Goal: Task Accomplishment & Management: Use online tool/utility

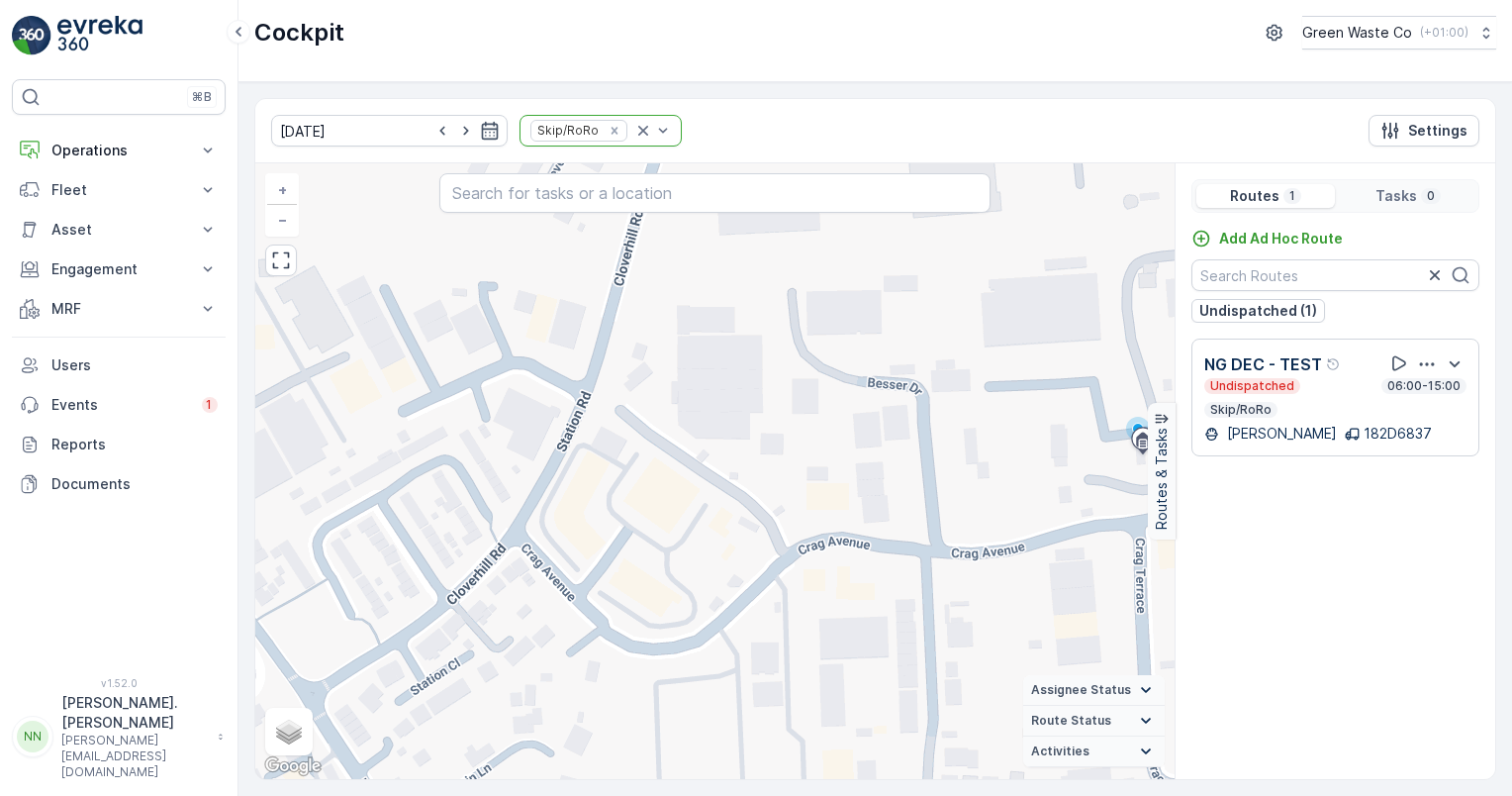
click at [1422, 611] on div "Add Ad Hoc Route Undispatched (1) NG DEC - TEST Undispatched 06:00-15:00 Skip/R…" at bounding box center [1335, 496] width 320 height 535
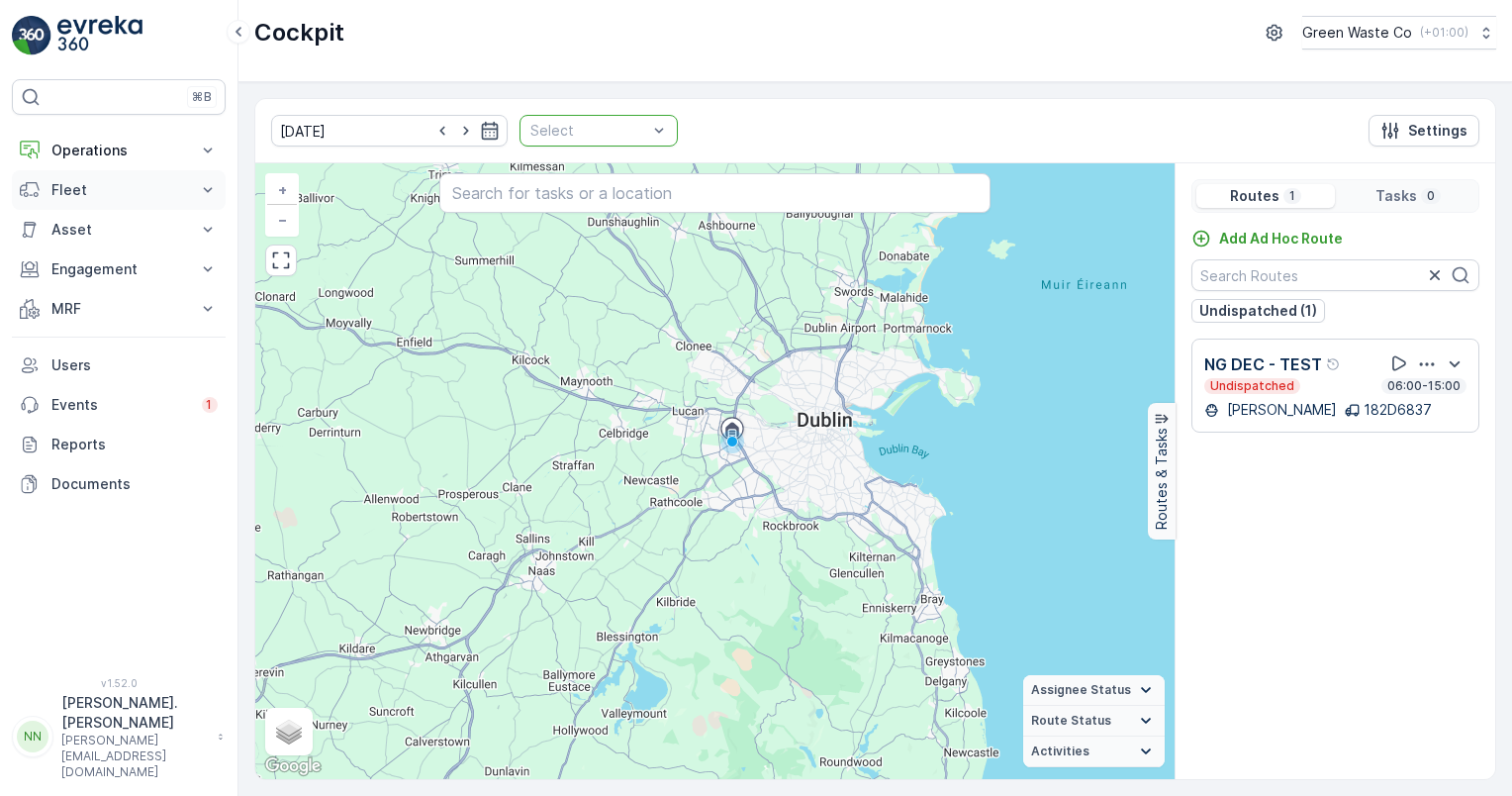
click at [87, 196] on p "Fleet" at bounding box center [119, 190] width 134 height 20
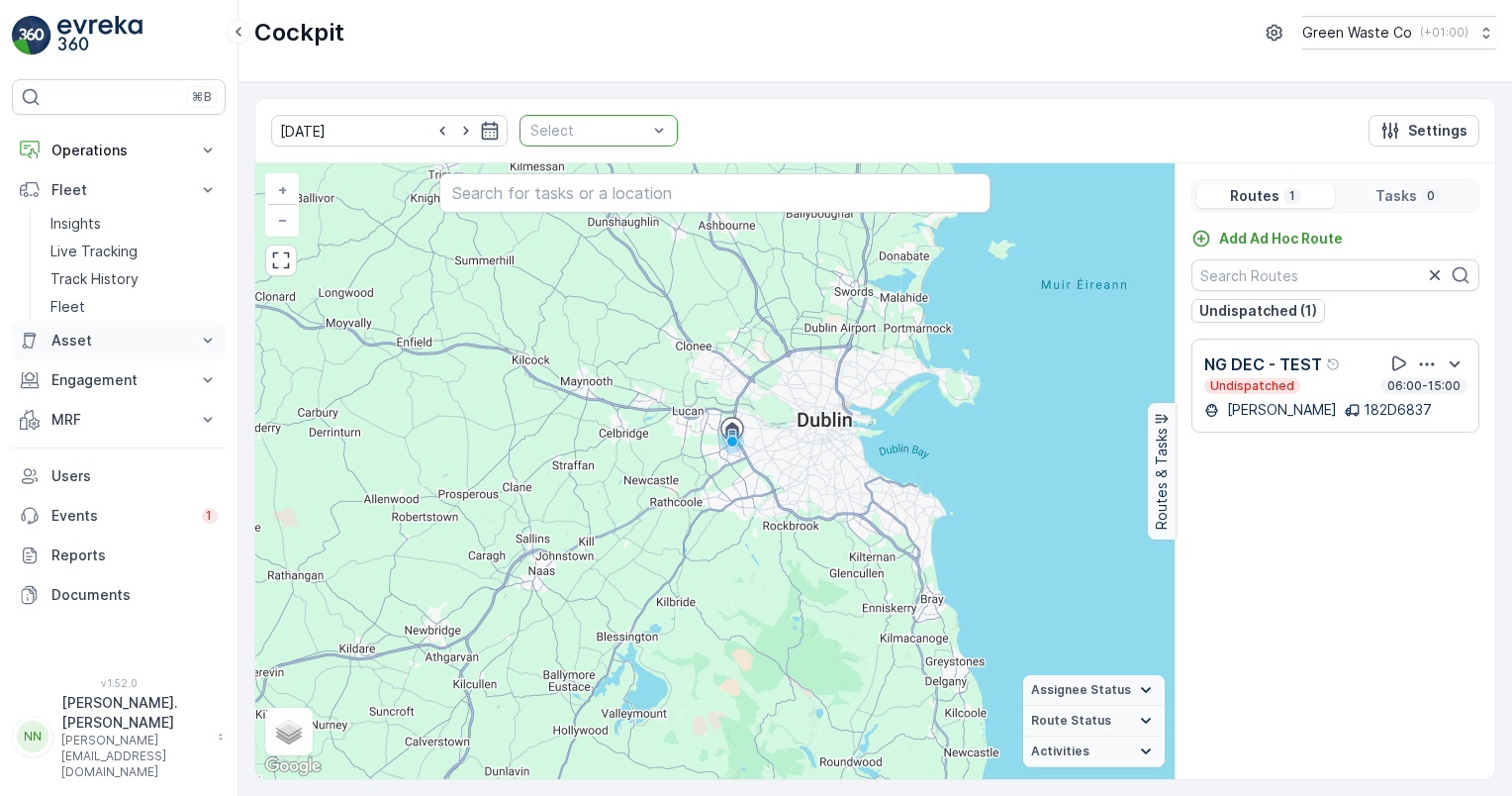
click at [99, 352] on button "Asset" at bounding box center [119, 341] width 214 height 40
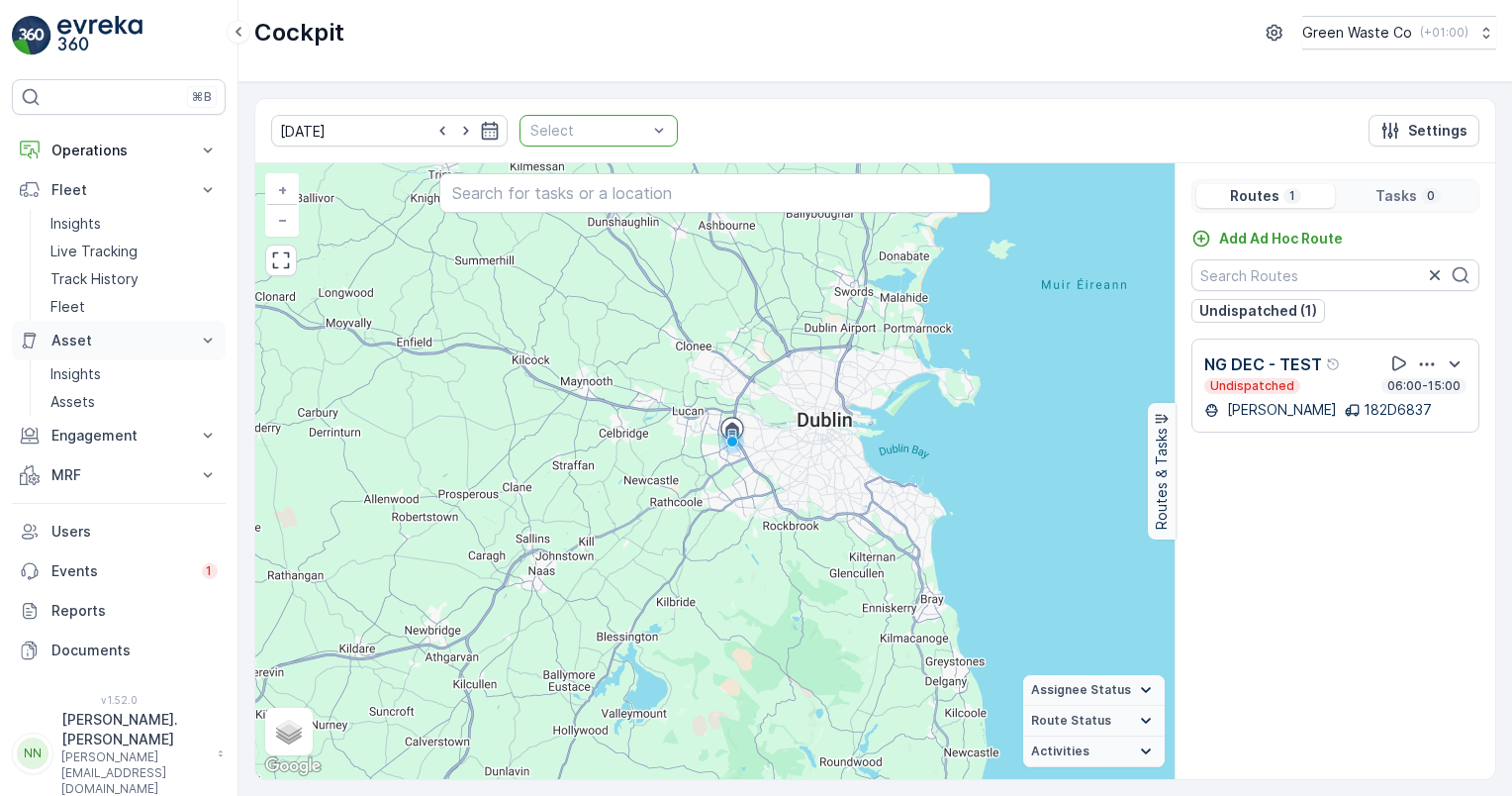
click at [94, 341] on p "Asset" at bounding box center [119, 341] width 134 height 20
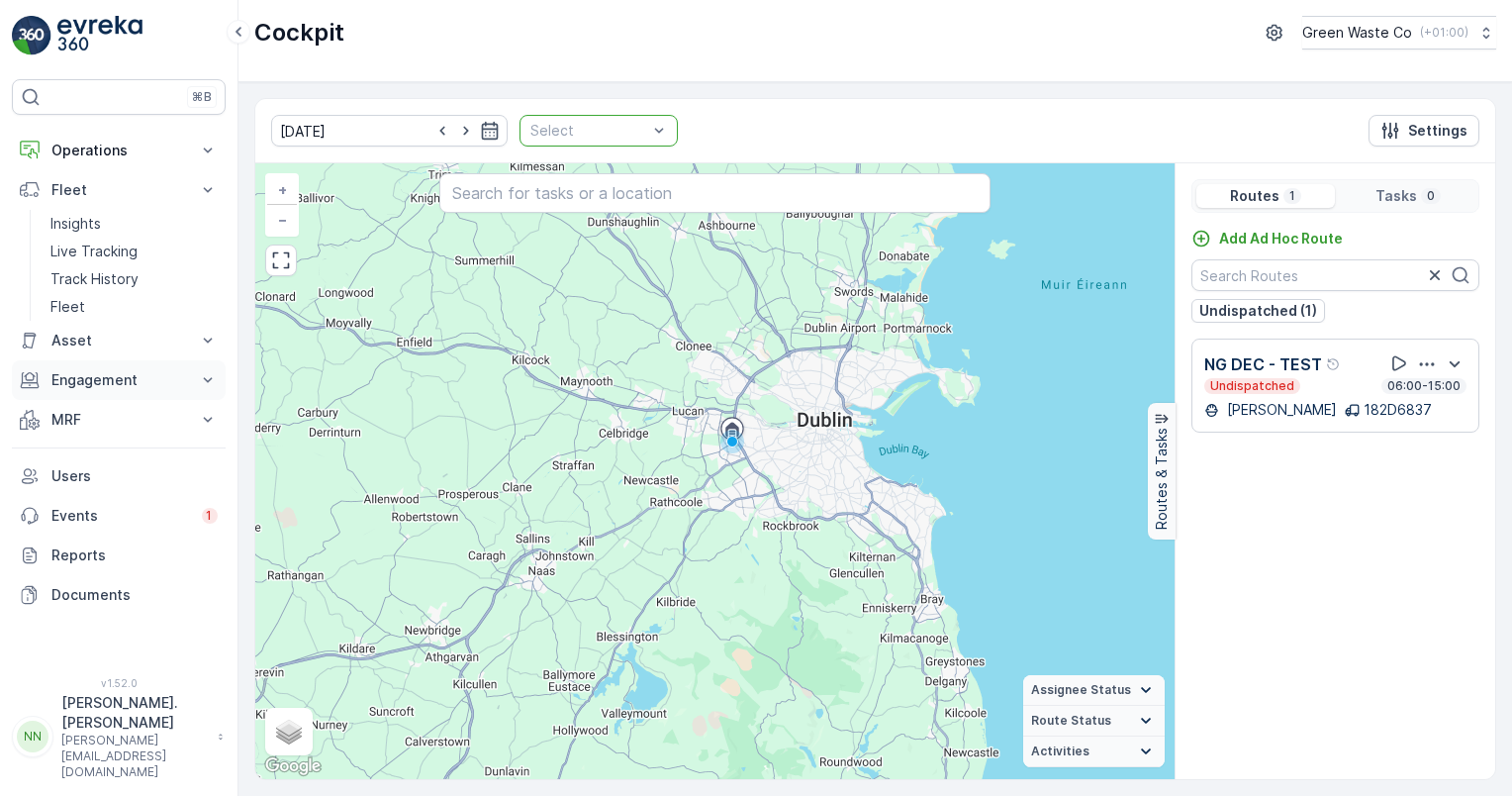
click at [83, 380] on p "Engagement" at bounding box center [119, 381] width 134 height 20
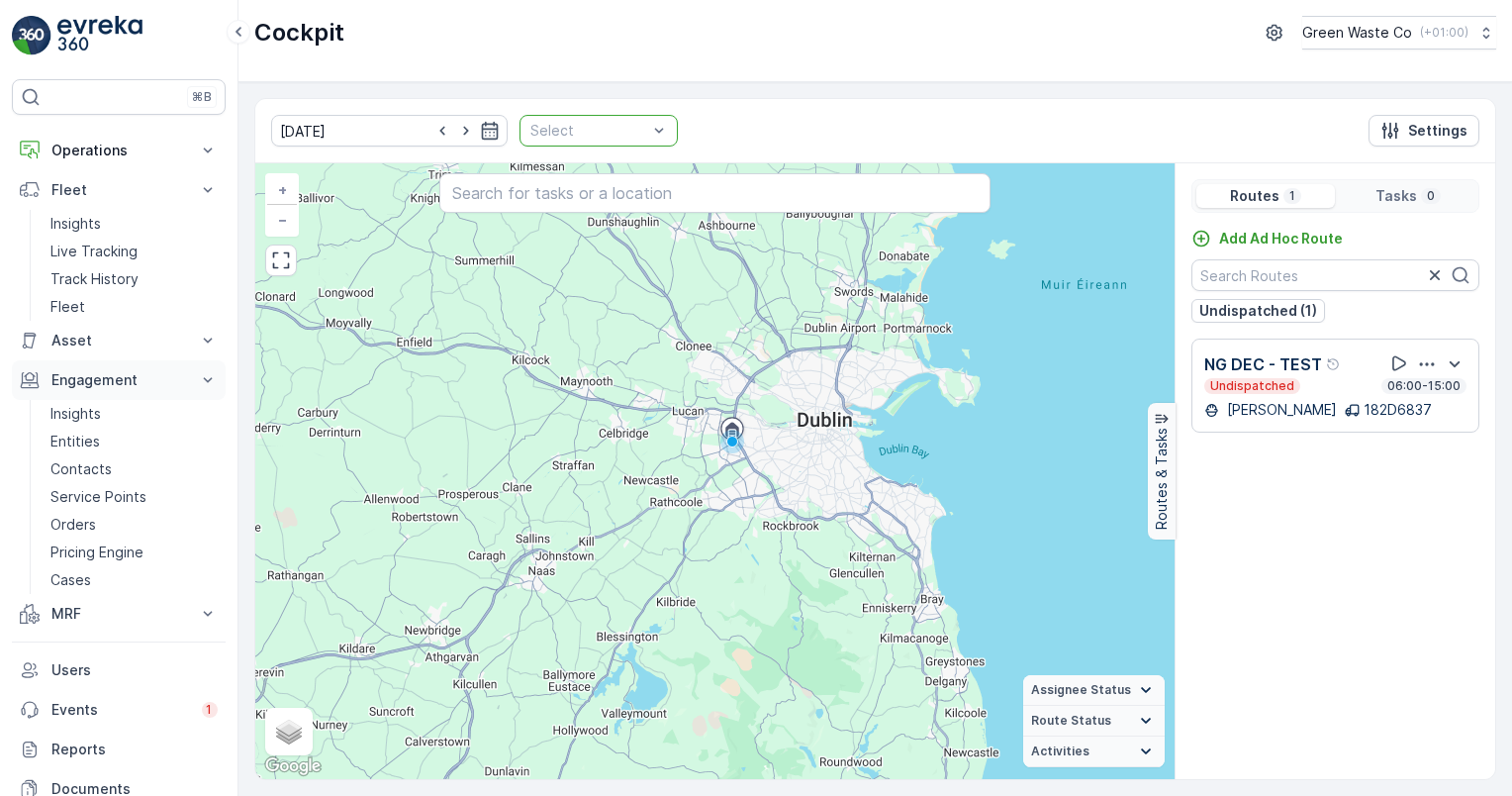
click at [83, 380] on p "Engagement" at bounding box center [119, 381] width 134 height 20
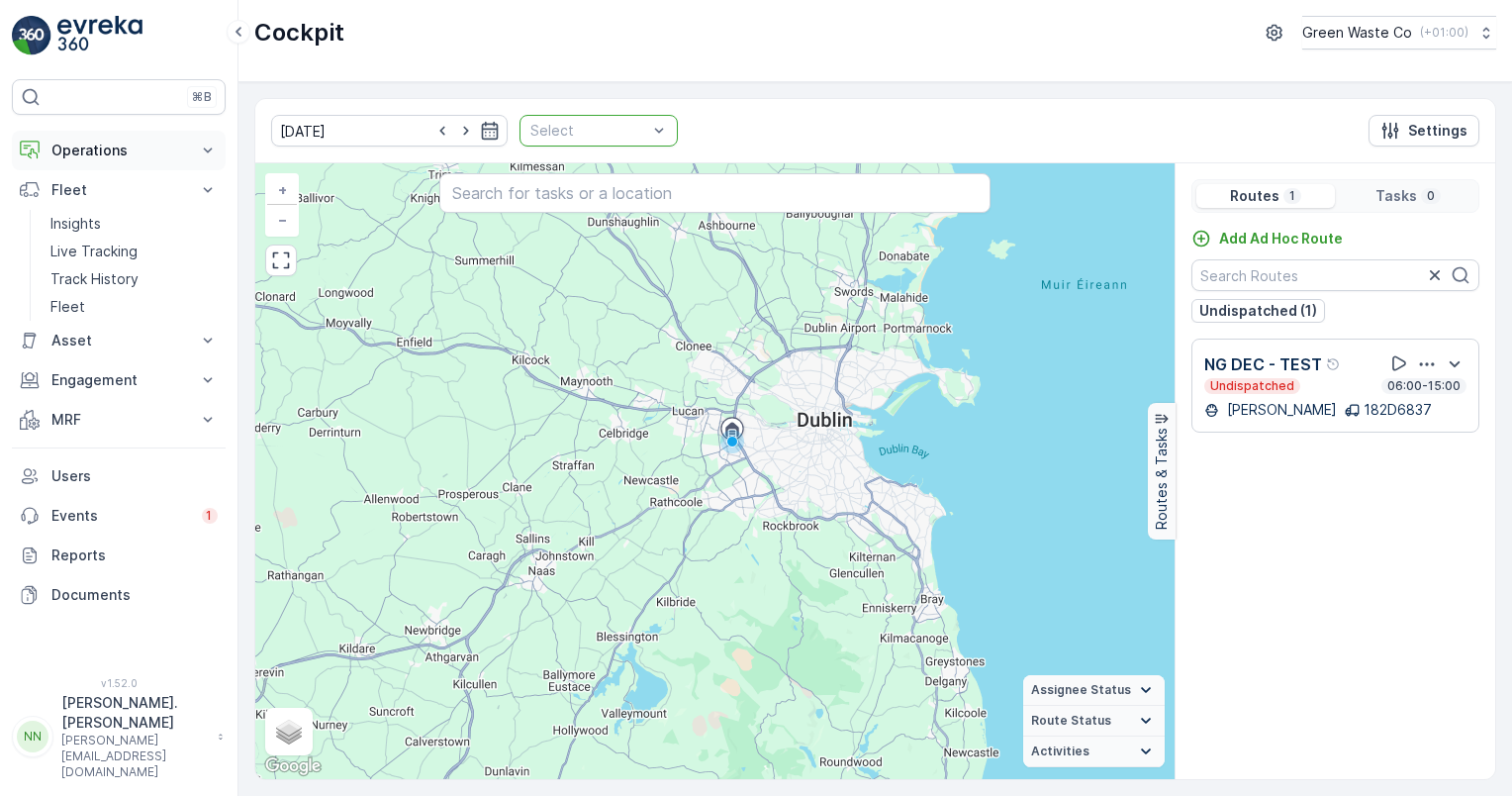
click at [91, 150] on p "Operations" at bounding box center [119, 150] width 134 height 20
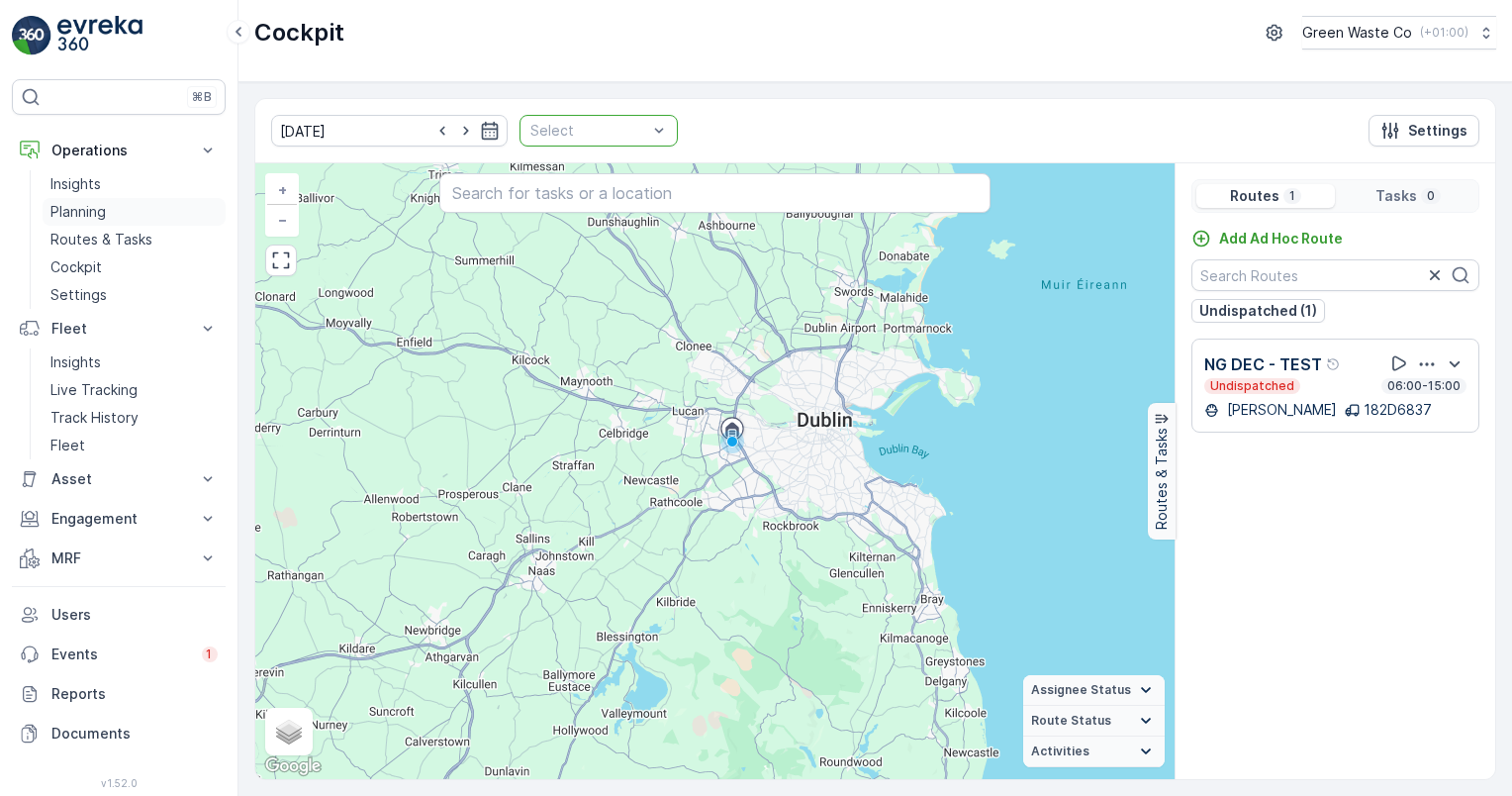
click at [93, 213] on p "Planning" at bounding box center [79, 212] width 56 height 20
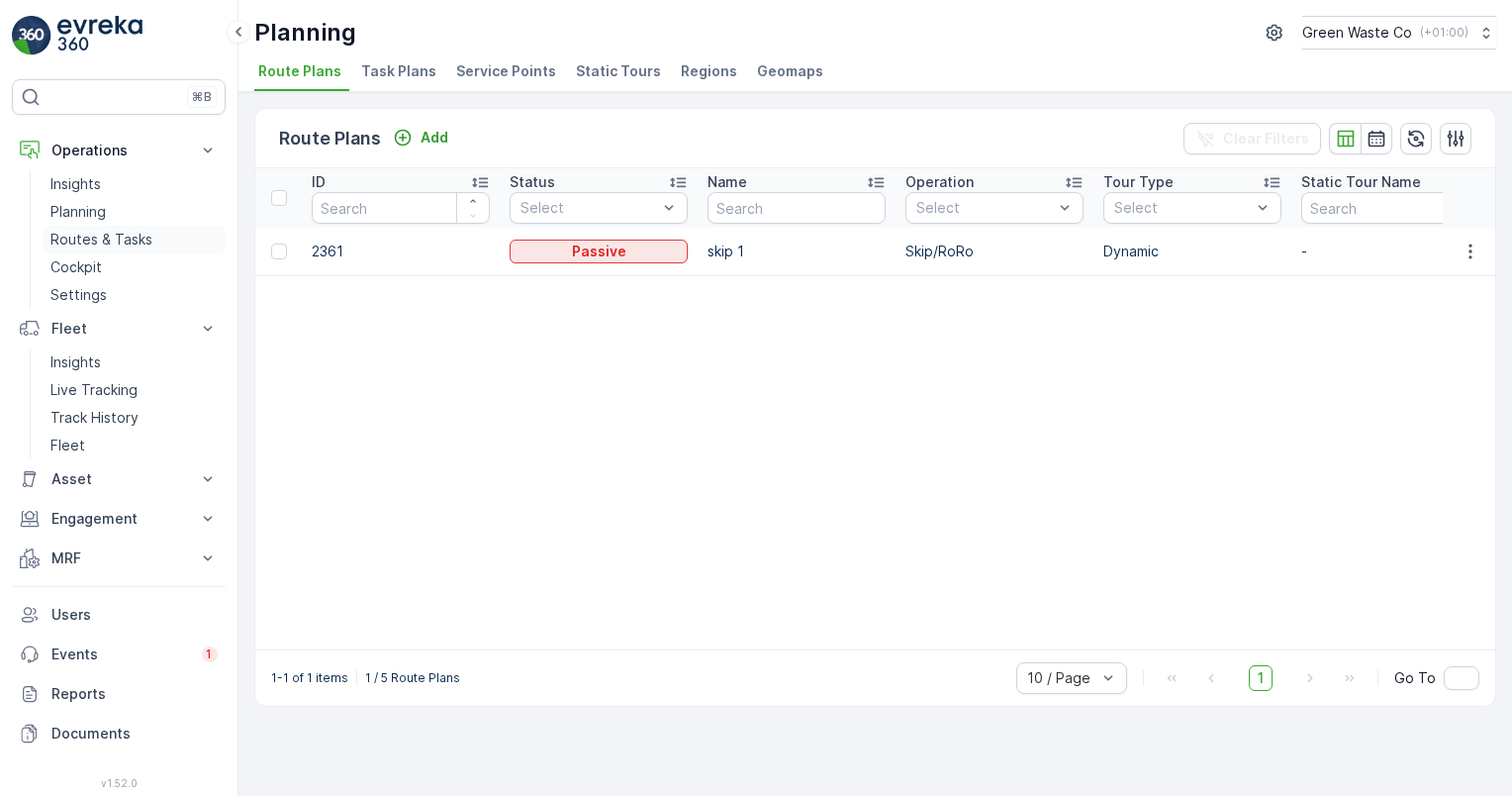
click at [93, 240] on p "Routes & Tasks" at bounding box center [102, 240] width 102 height 20
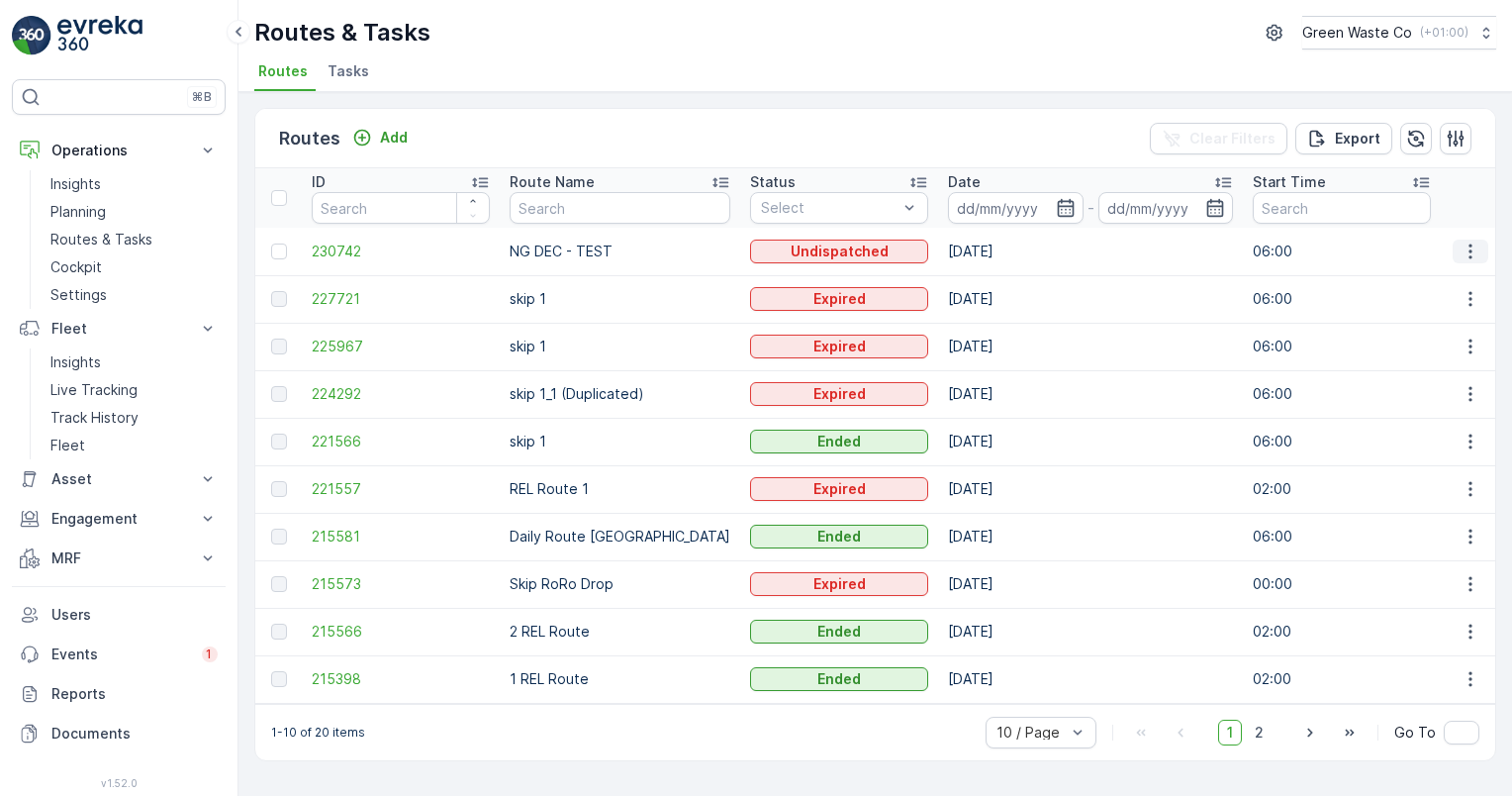
click at [1472, 245] on icon "button" at bounding box center [1470, 250] width 3 height 15
click at [1455, 145] on icon "button" at bounding box center [1456, 138] width 20 height 20
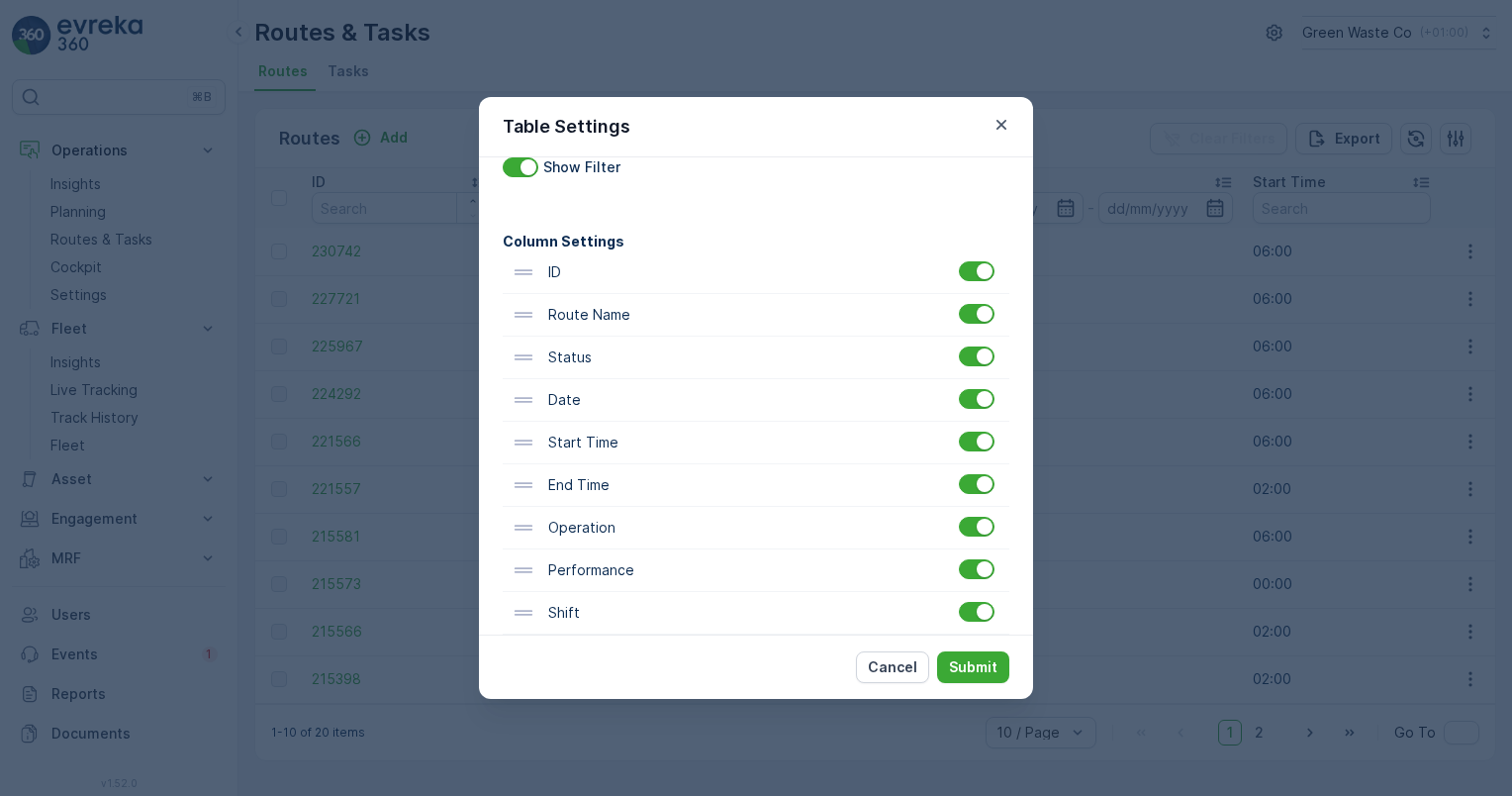
scroll to position [99, 0]
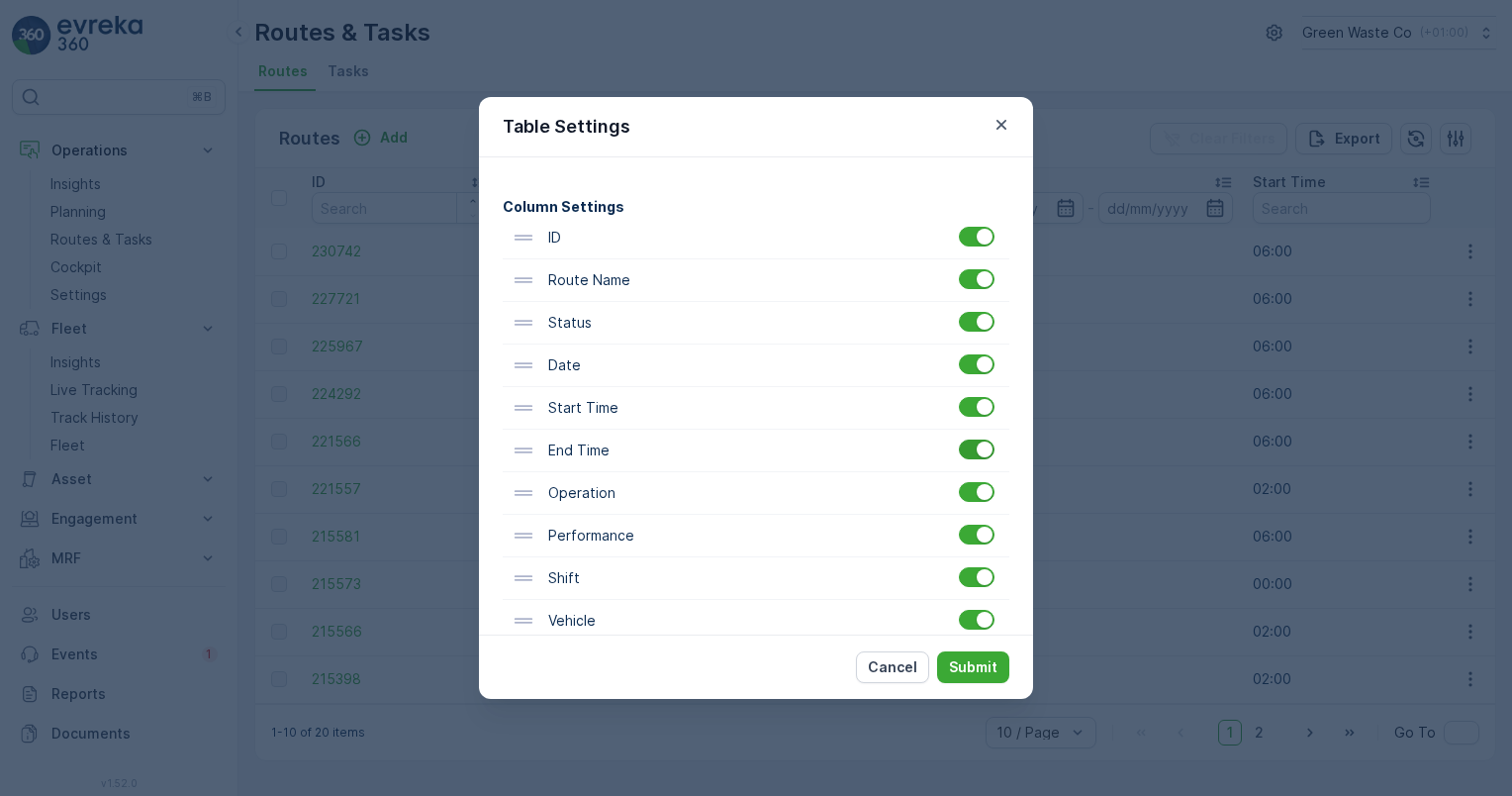
click at [960, 452] on div at bounding box center [977, 449] width 36 height 20
click at [959, 439] on input "checkbox" at bounding box center [959, 439] width 0 height 0
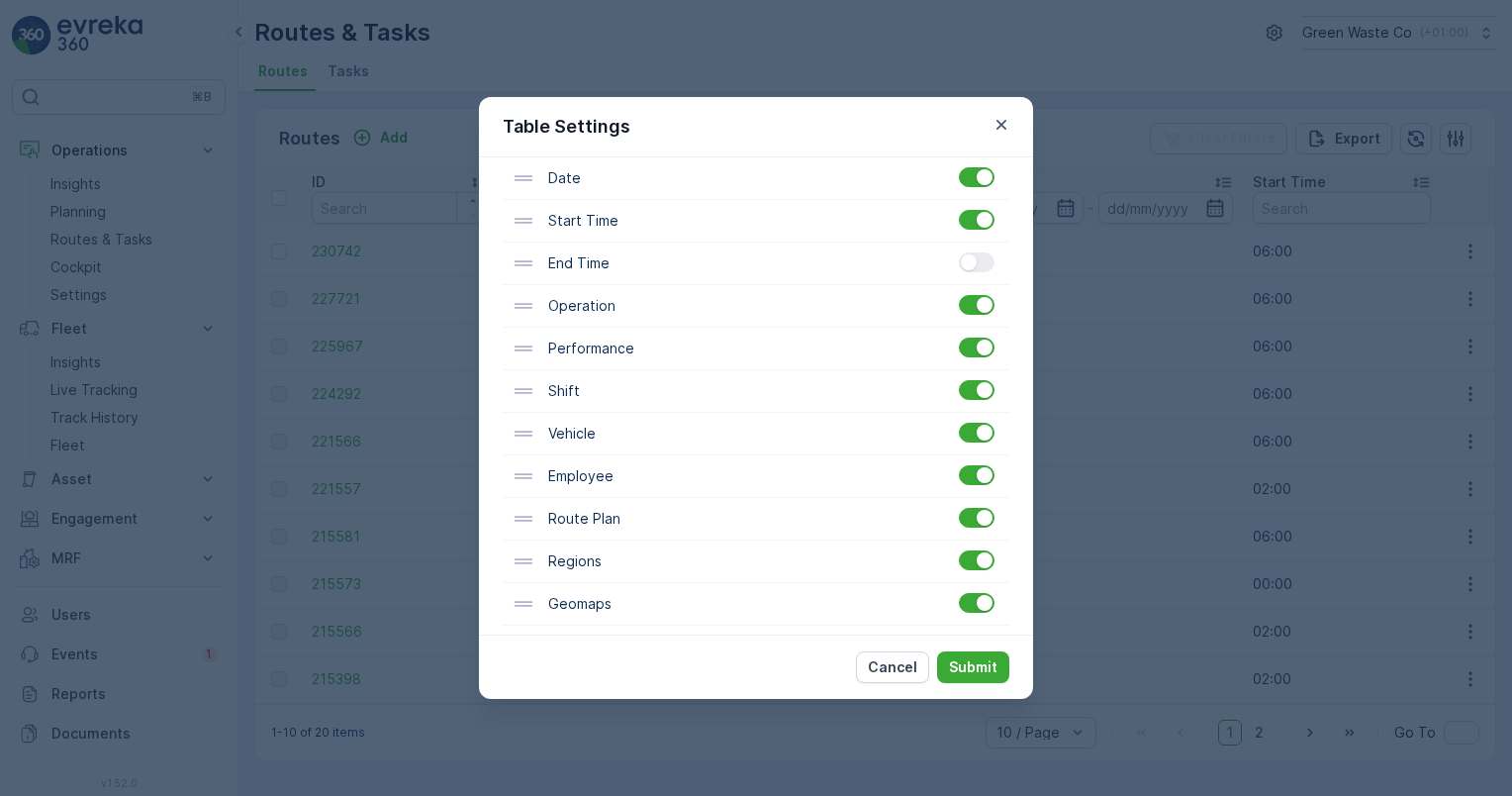
scroll to position [297, 0]
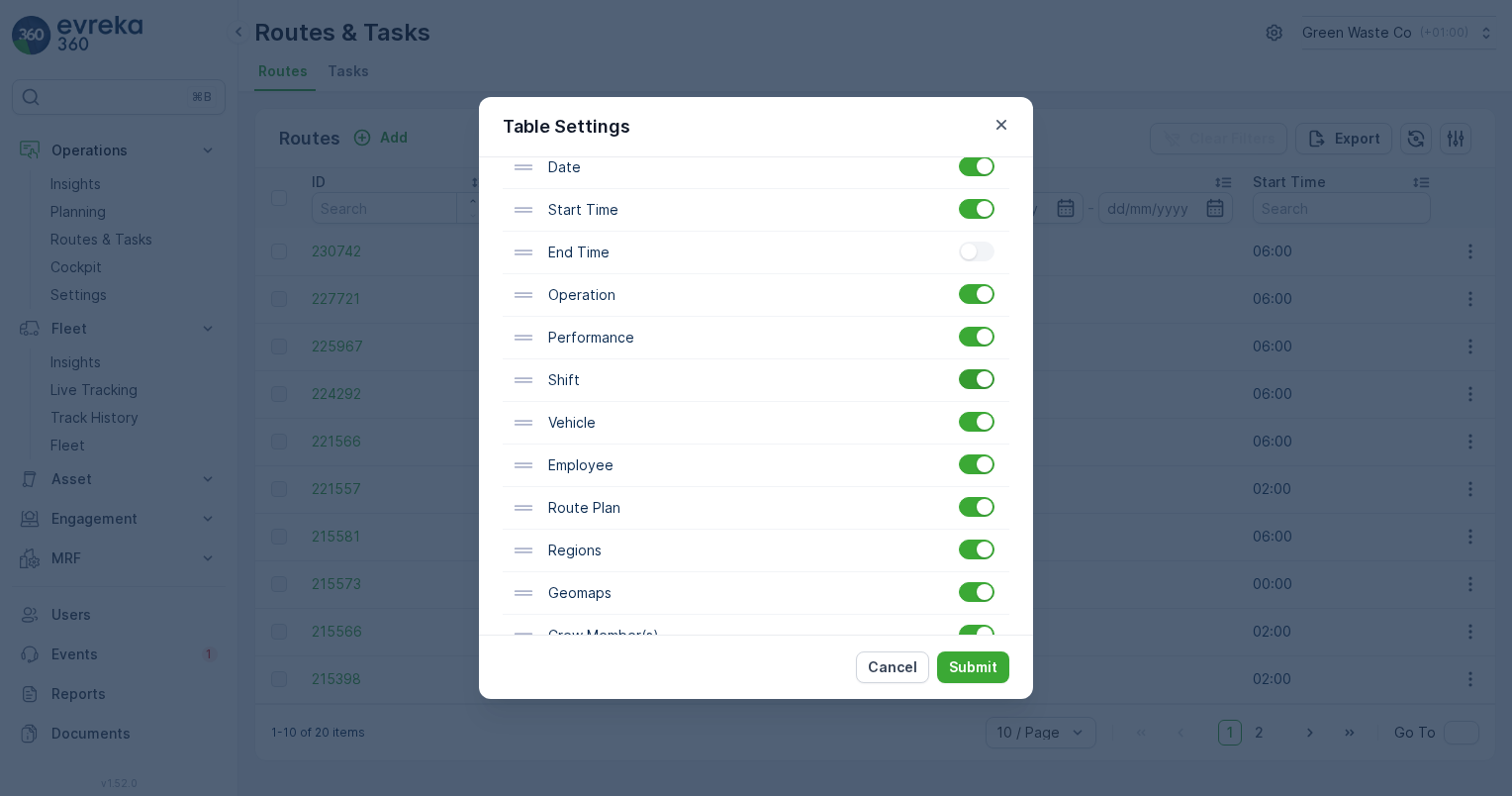
click at [960, 375] on div at bounding box center [977, 380] width 36 height 20
click at [959, 370] on input "checkbox" at bounding box center [959, 370] width 0 height 0
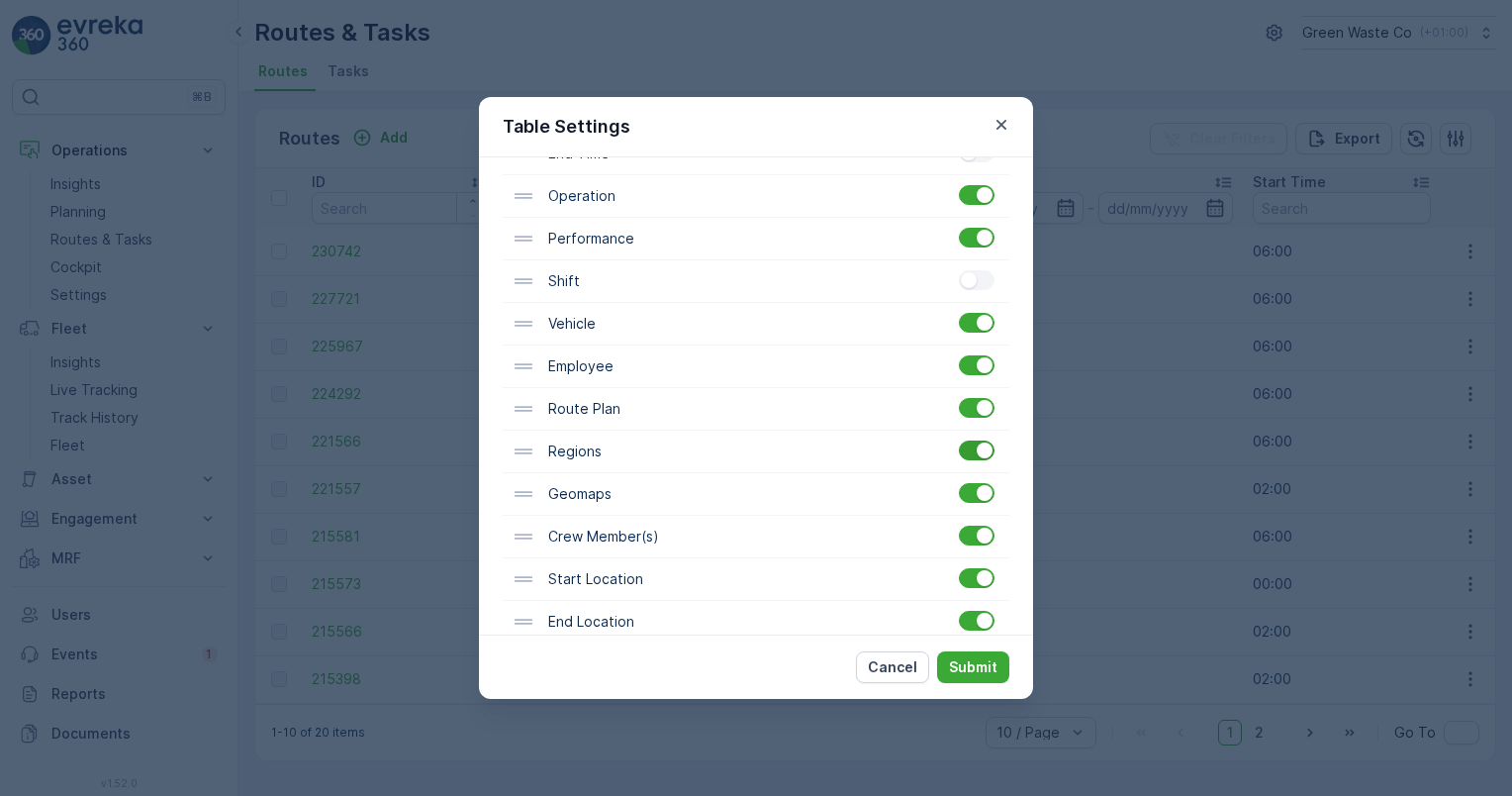
click at [962, 455] on div at bounding box center [977, 450] width 36 height 20
click at [959, 440] on input "checkbox" at bounding box center [959, 440] width 0 height 0
click at [962, 534] on div at bounding box center [977, 536] width 36 height 20
click at [959, 526] on input "checkbox" at bounding box center [959, 526] width 0 height 0
click at [959, 571] on div at bounding box center [977, 578] width 36 height 20
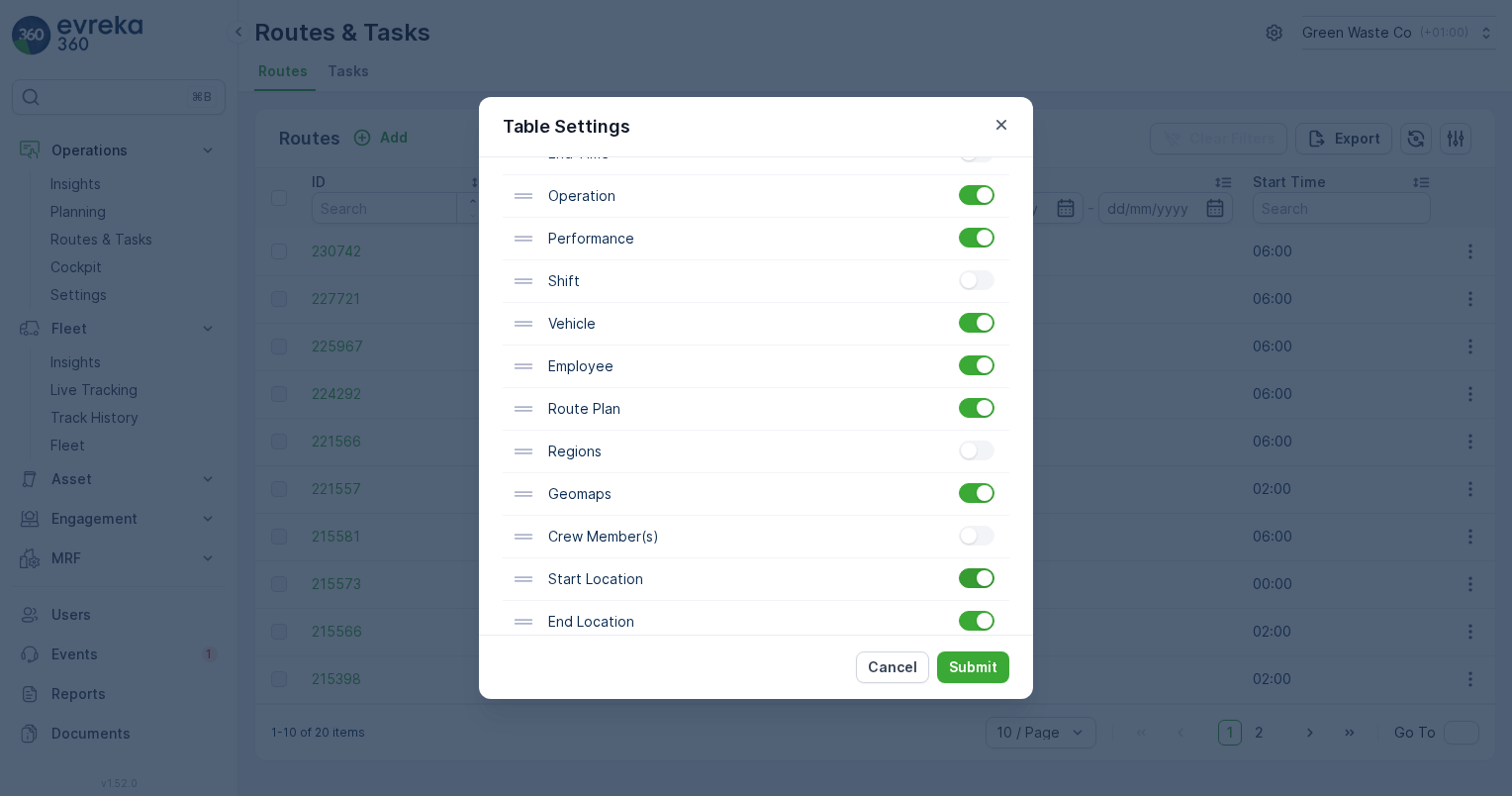
click at [959, 568] on input "checkbox" at bounding box center [959, 568] width 0 height 0
click at [961, 630] on div "End Location" at bounding box center [756, 622] width 507 height 43
click at [959, 618] on div at bounding box center [977, 621] width 36 height 20
click at [959, 611] on input "checkbox" at bounding box center [959, 611] width 0 height 0
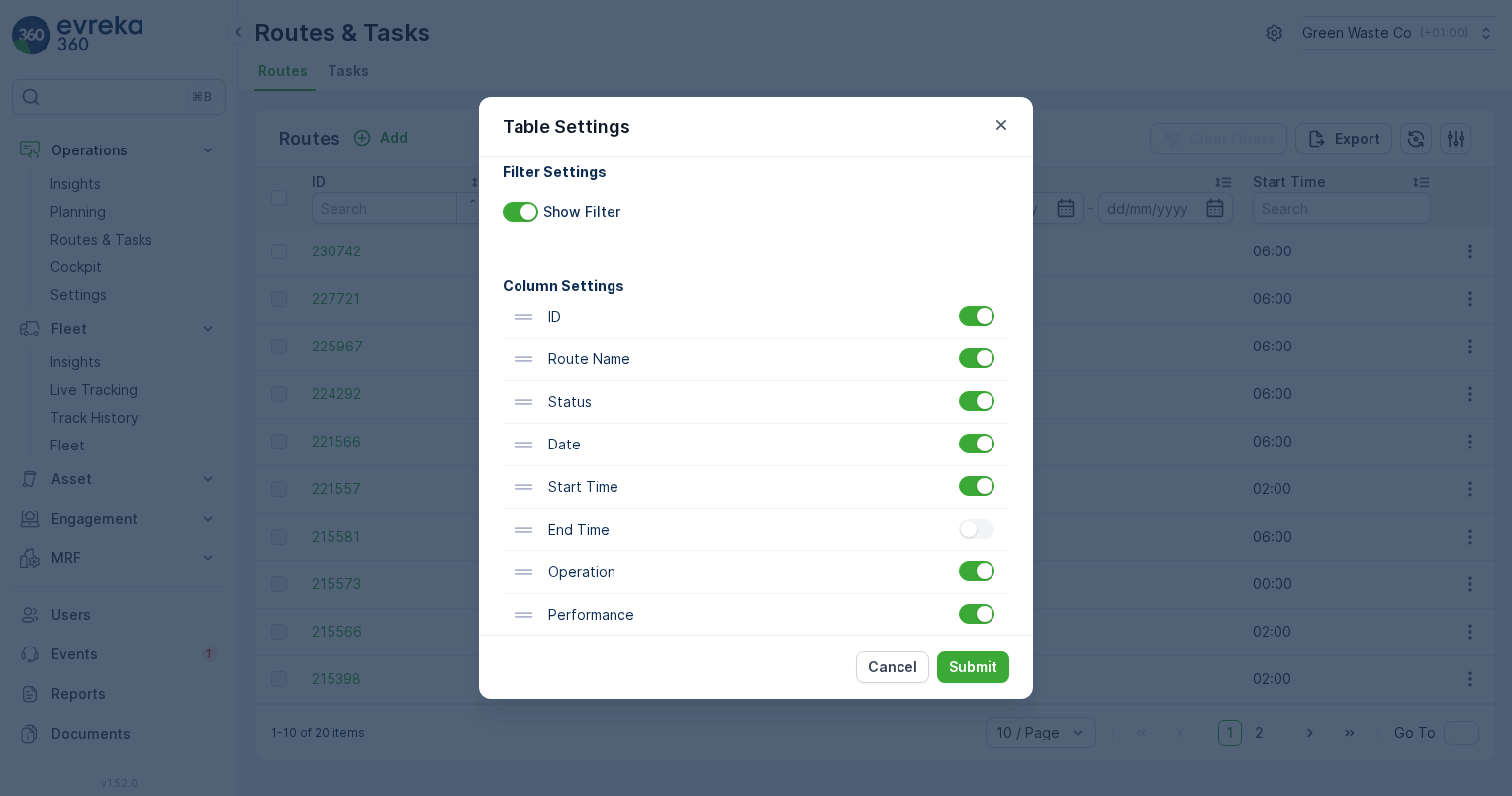
scroll to position [0, 0]
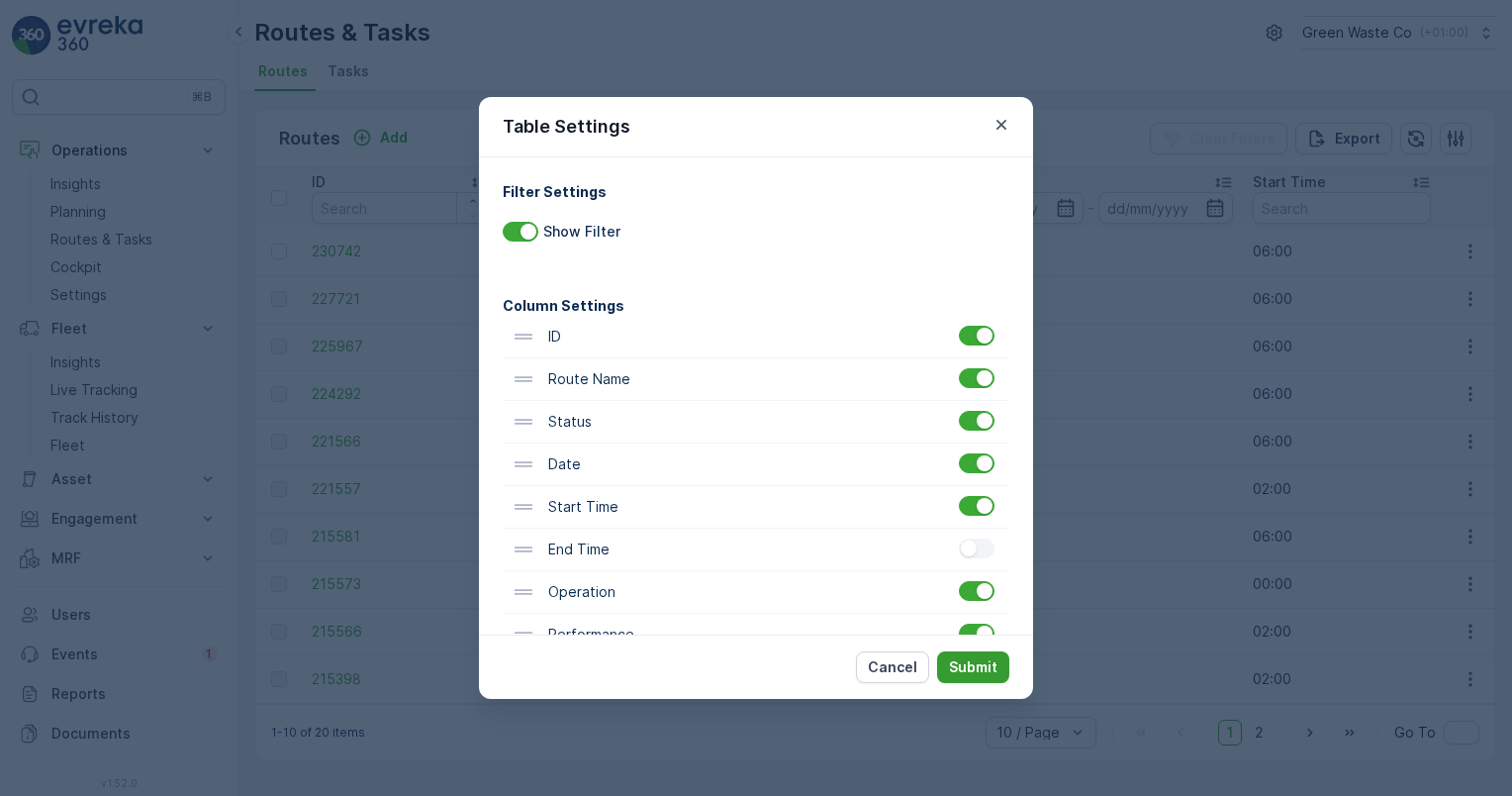
click at [967, 668] on p "Submit" at bounding box center [973, 667] width 49 height 20
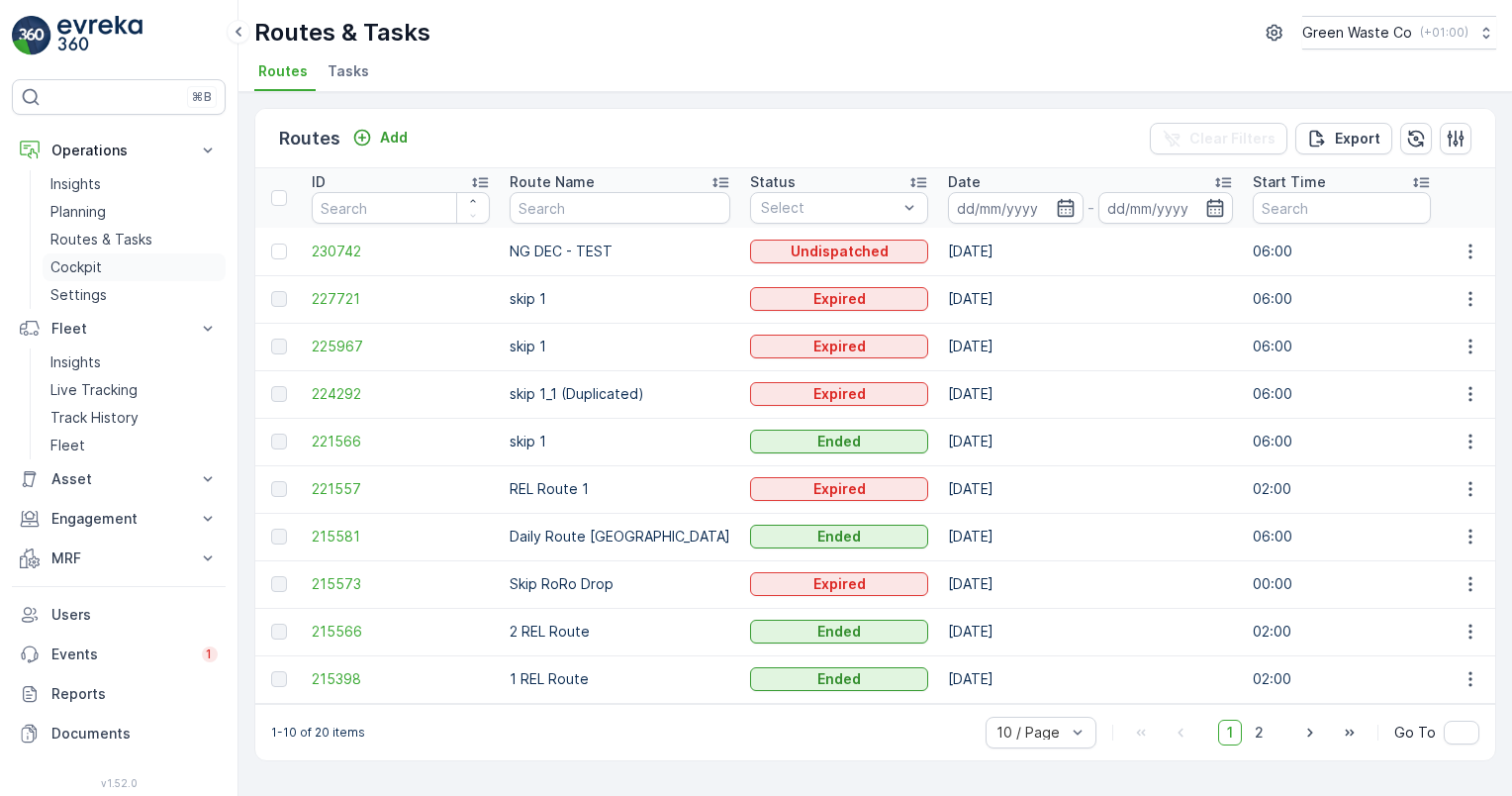
click at [106, 261] on link "Cockpit" at bounding box center [134, 267] width 183 height 28
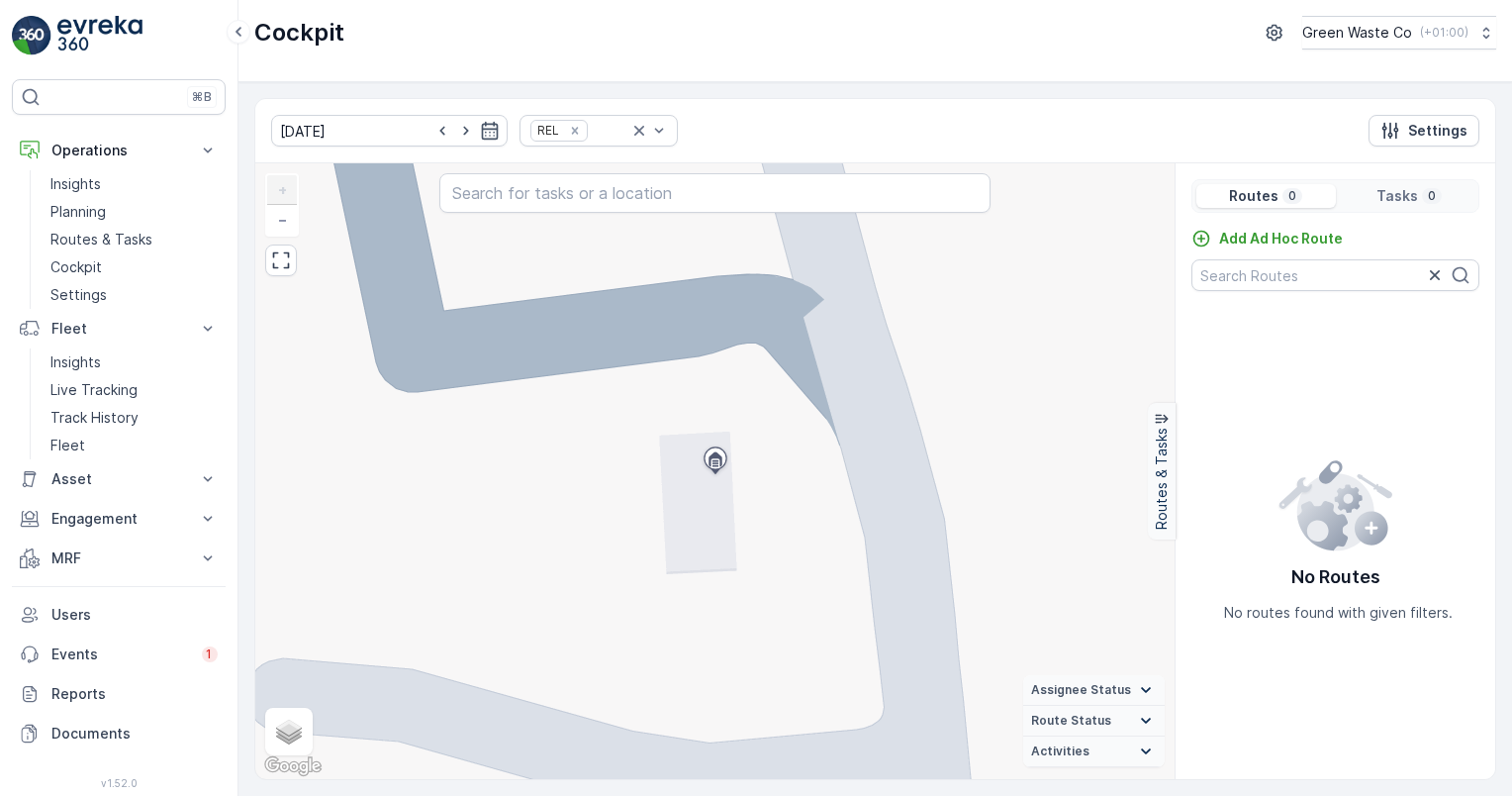
click at [1294, 378] on div "No Routes No routes found with given filters." at bounding box center [1335, 539] width 320 height 448
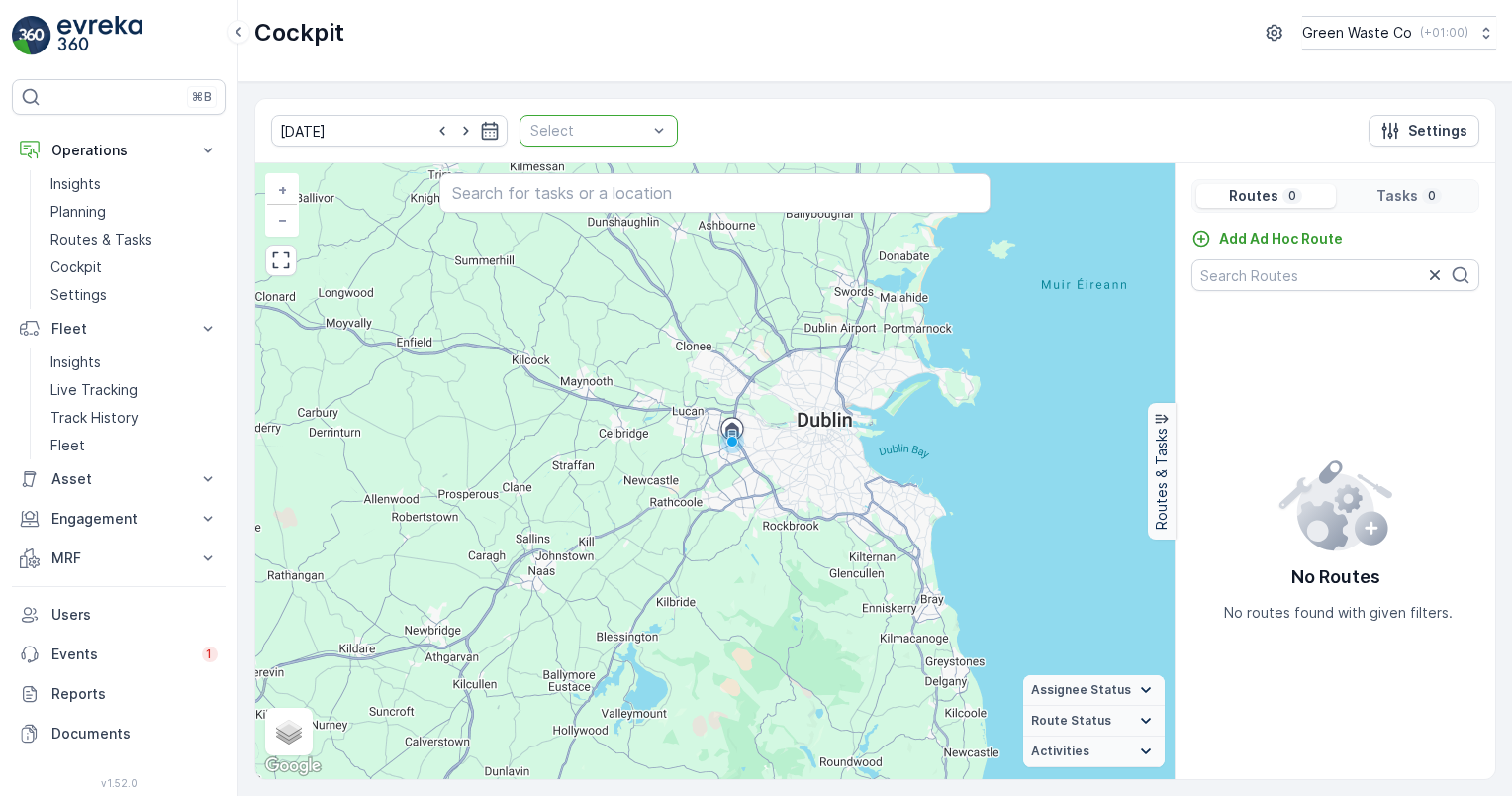
click at [602, 132] on div at bounding box center [589, 131] width 121 height 16
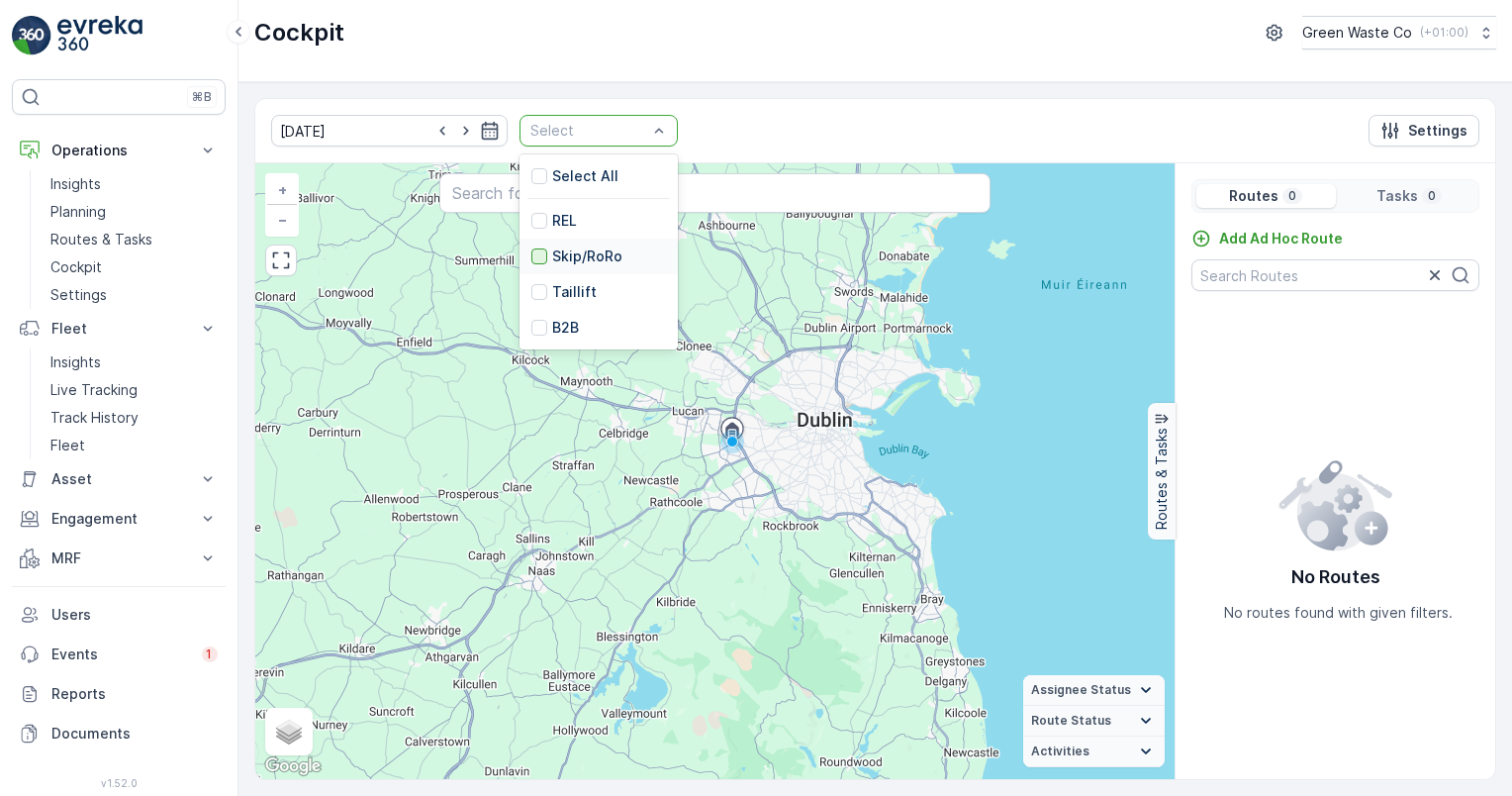
click at [532, 256] on div at bounding box center [540, 256] width 16 height 16
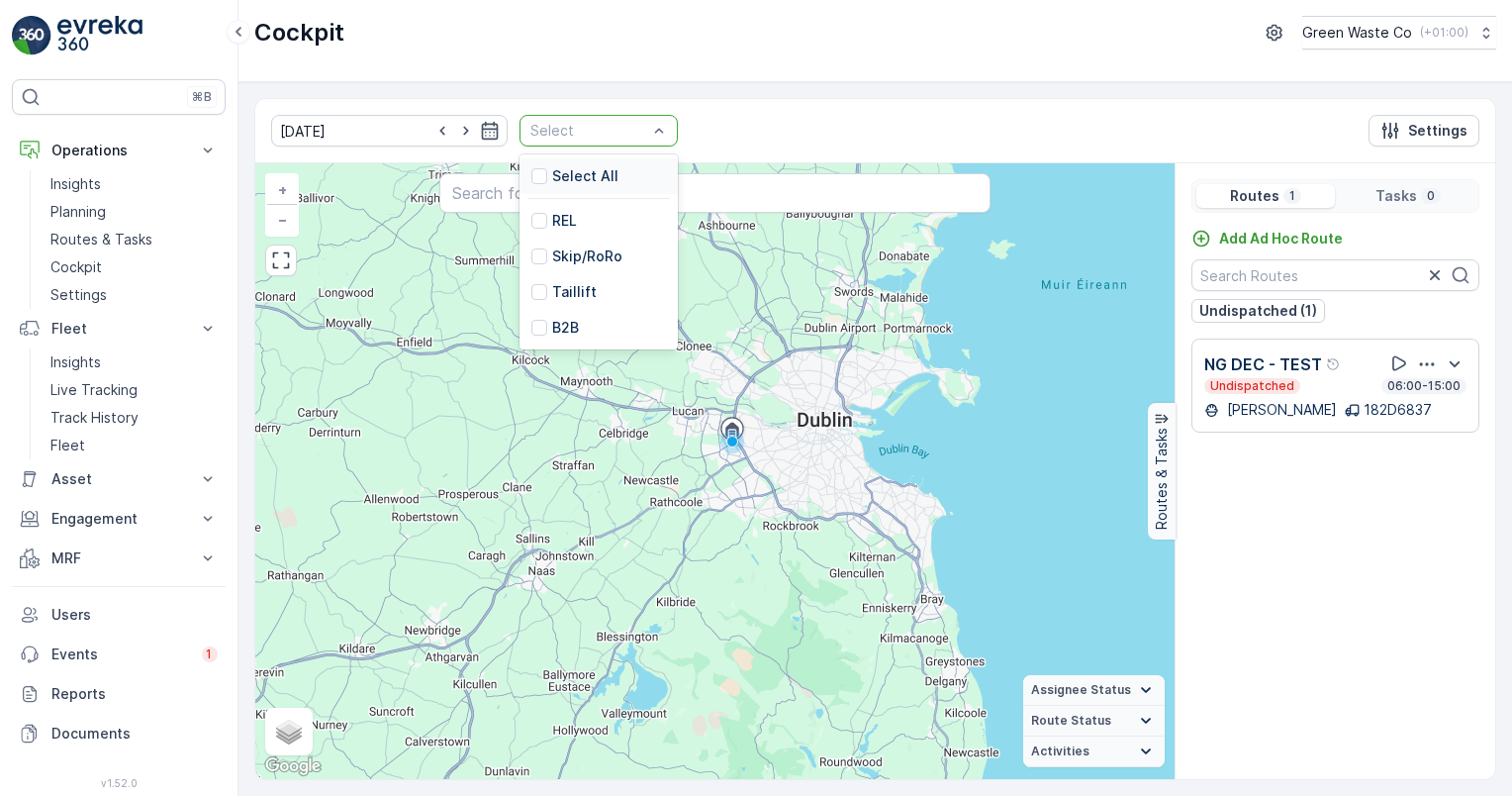
click at [606, 129] on div at bounding box center [589, 131] width 121 height 16
click at [569, 170] on p "Select All" at bounding box center [585, 176] width 67 height 20
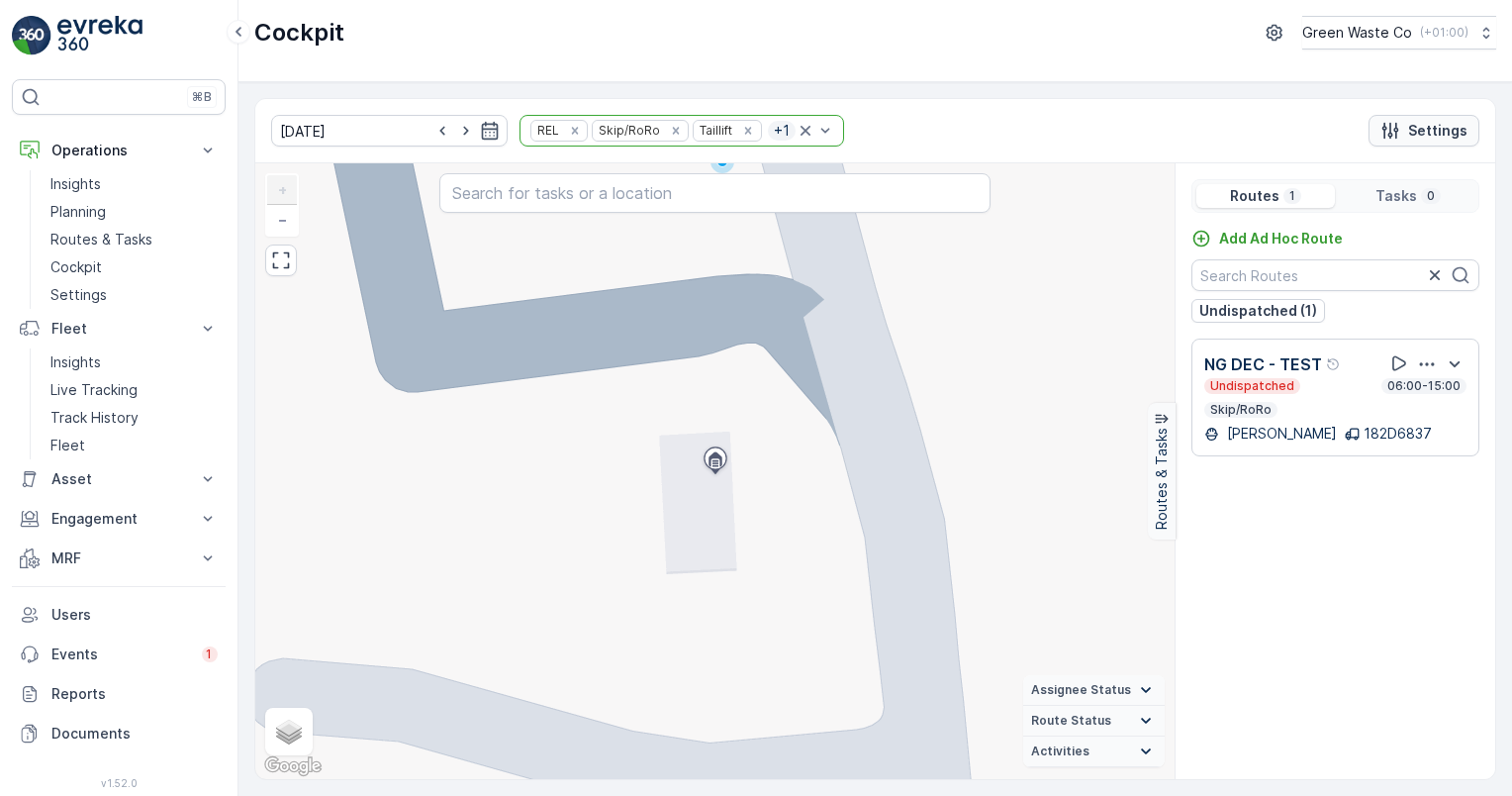
click at [1405, 123] on div "Settings" at bounding box center [1423, 131] width 87 height 20
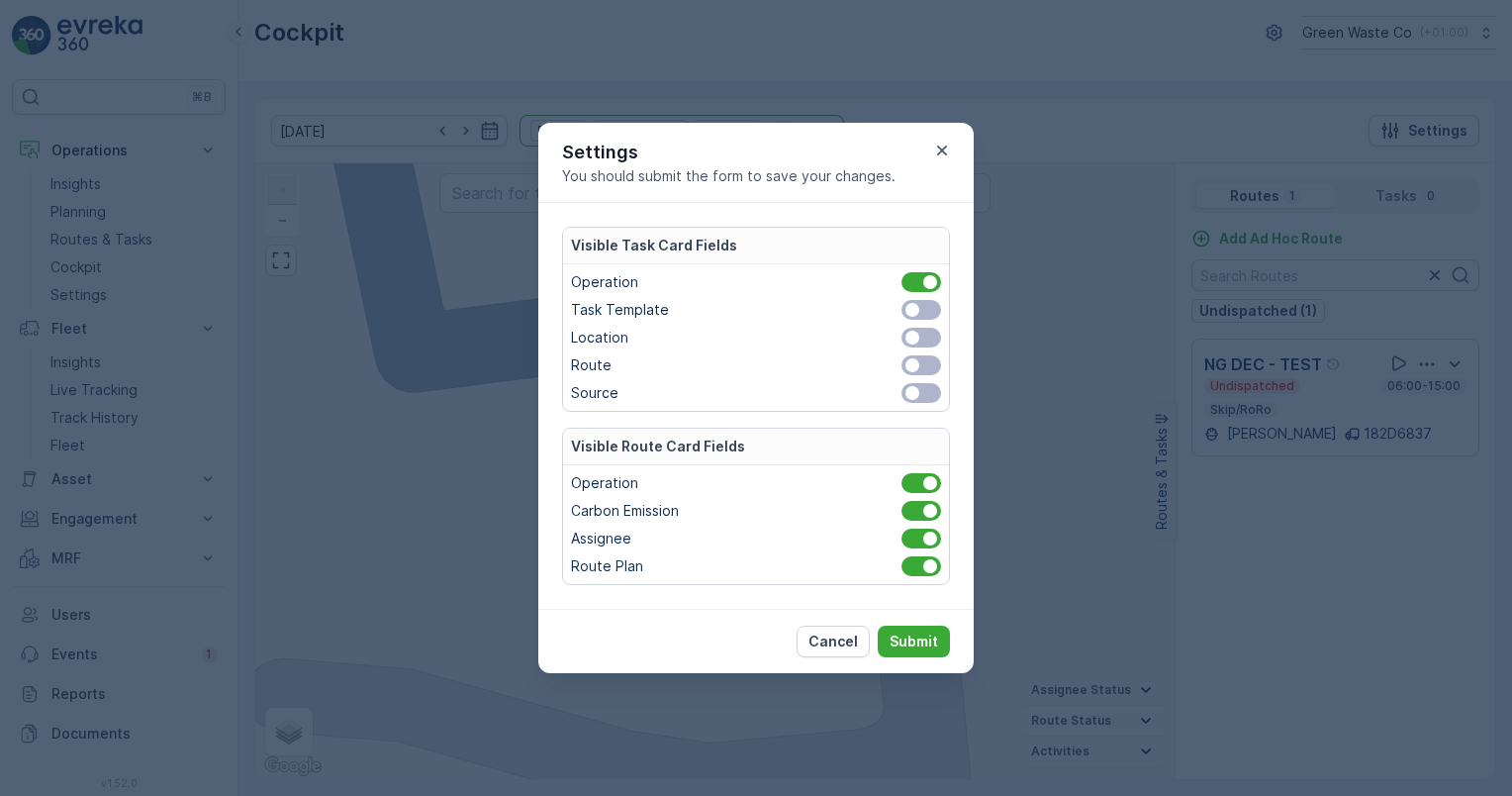
click at [930, 309] on span at bounding box center [921, 310] width 40 height 20
click at [889, 310] on input "checkbox" at bounding box center [889, 310] width 0 height 0
click at [926, 341] on span at bounding box center [921, 338] width 40 height 20
click at [889, 338] on input "checkbox" at bounding box center [889, 338] width 0 height 0
drag, startPoint x: 926, startPoint y: 359, endPoint x: 931, endPoint y: 377, distance: 18.7
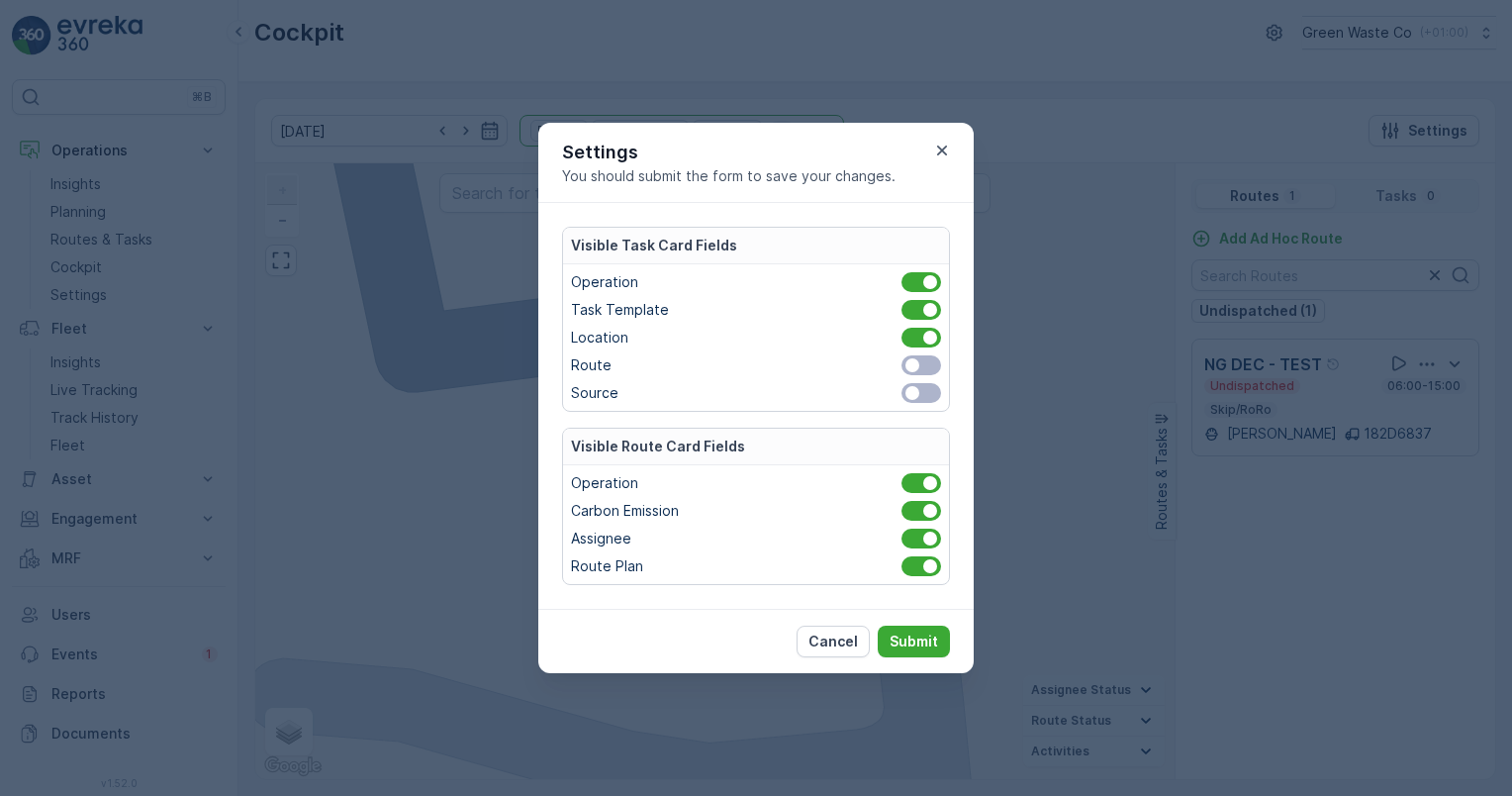
click at [930, 365] on span at bounding box center [921, 366] width 40 height 20
click at [889, 366] on input "checkbox" at bounding box center [889, 366] width 0 height 0
click at [926, 390] on span at bounding box center [921, 394] width 40 height 20
click at [889, 393] on input "checkbox" at bounding box center [889, 393] width 0 height 0
click at [890, 632] on p "Submit" at bounding box center [913, 642] width 49 height 20
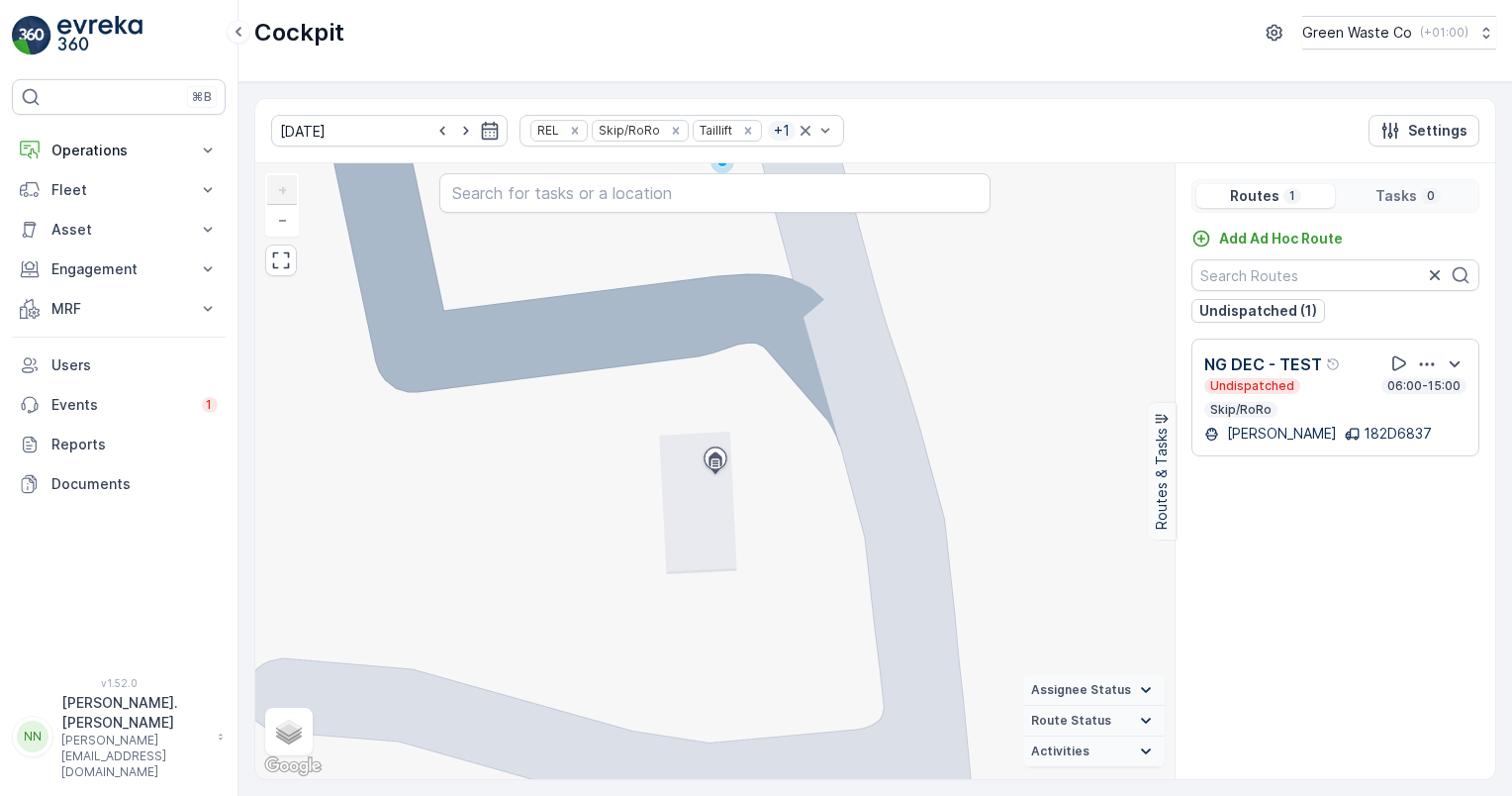
click at [1079, 689] on span "Assignee Status" at bounding box center [1081, 690] width 100 height 16
click at [1104, 713] on span "Route Status" at bounding box center [1071, 720] width 80 height 16
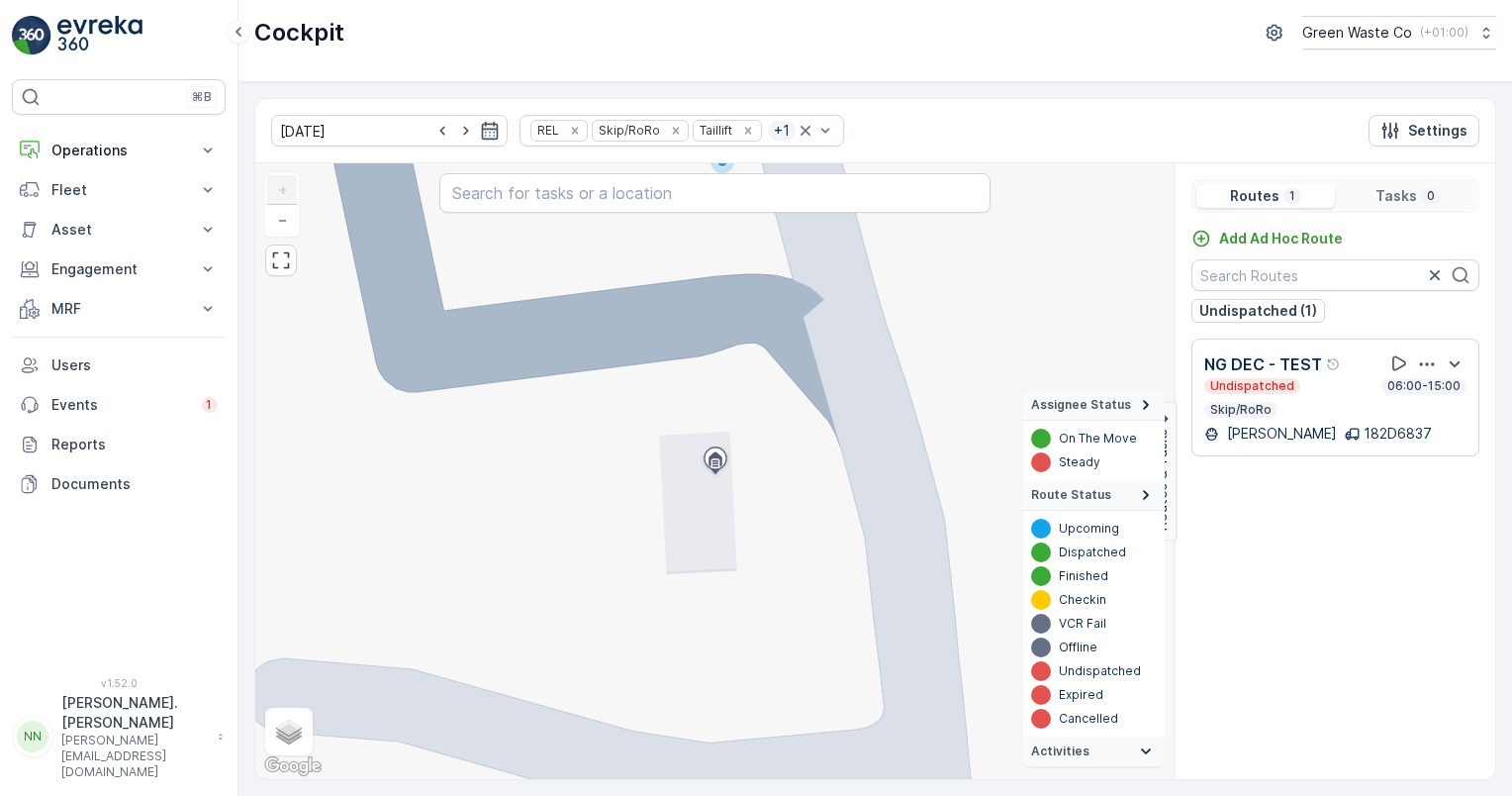
click at [1081, 748] on span "Activities" at bounding box center [1060, 751] width 59 height 16
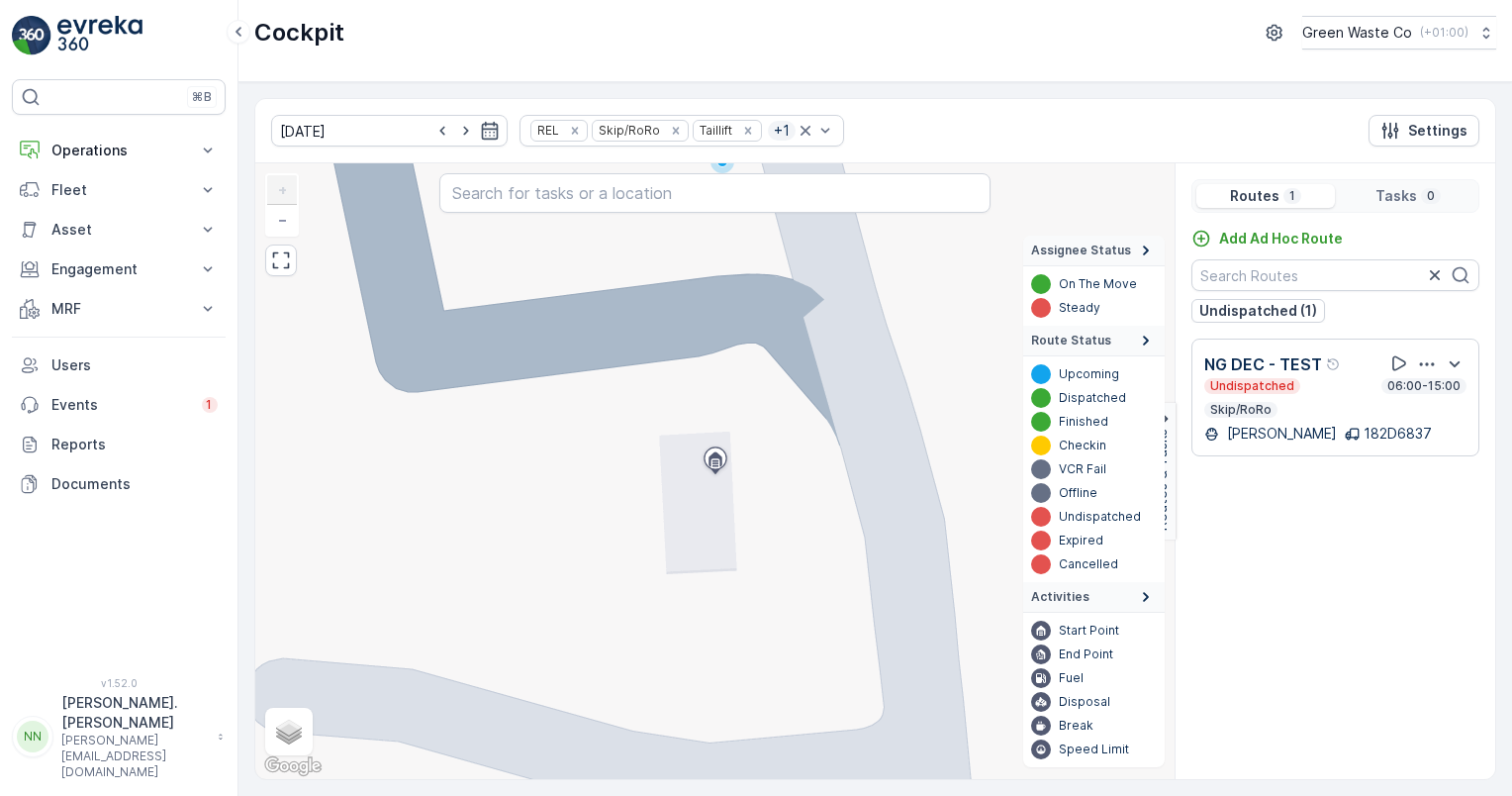
click at [1058, 606] on summary "Activities" at bounding box center [1094, 597] width 141 height 31
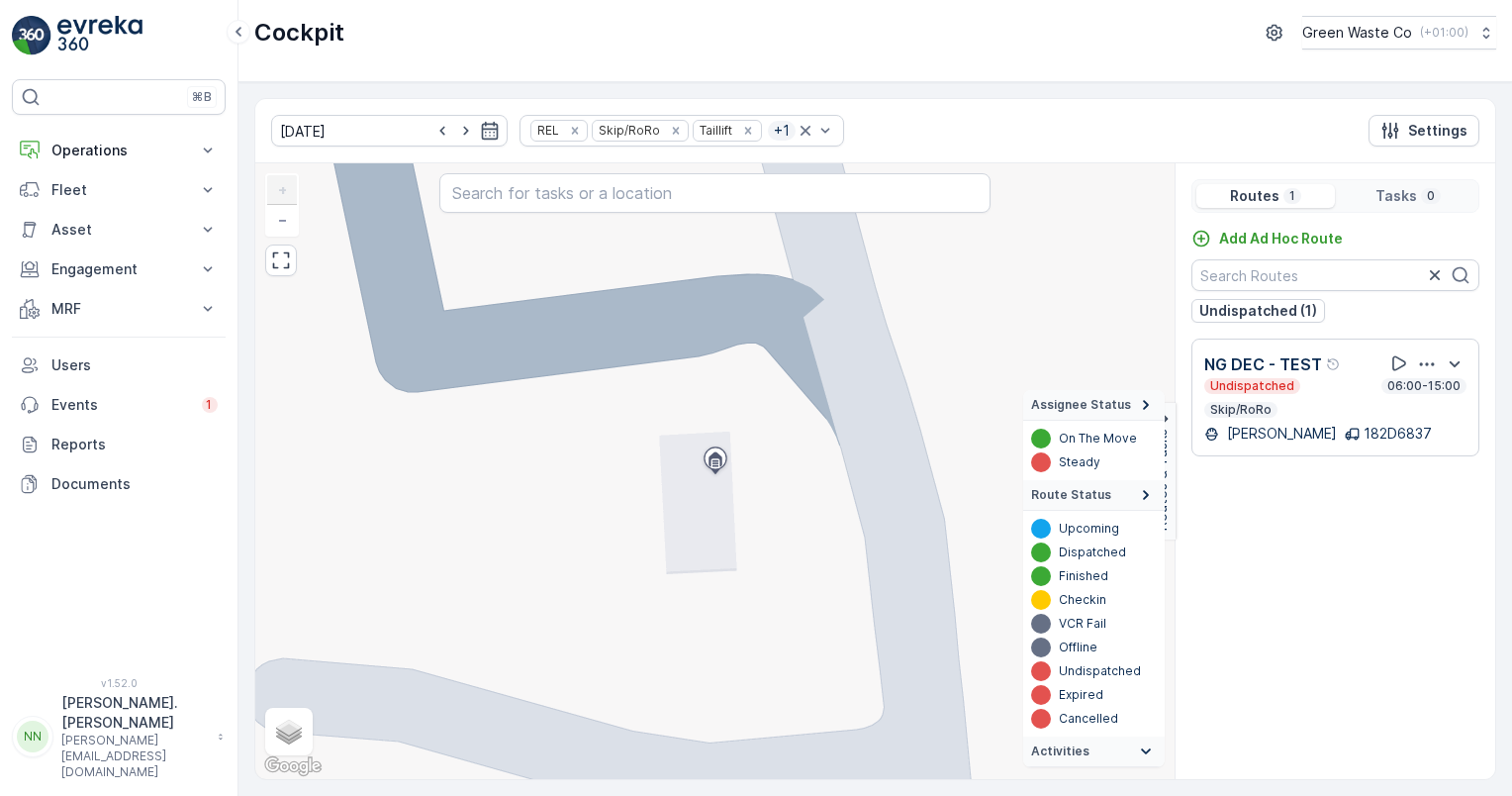
click at [1077, 498] on span "Route Status" at bounding box center [1071, 495] width 80 height 16
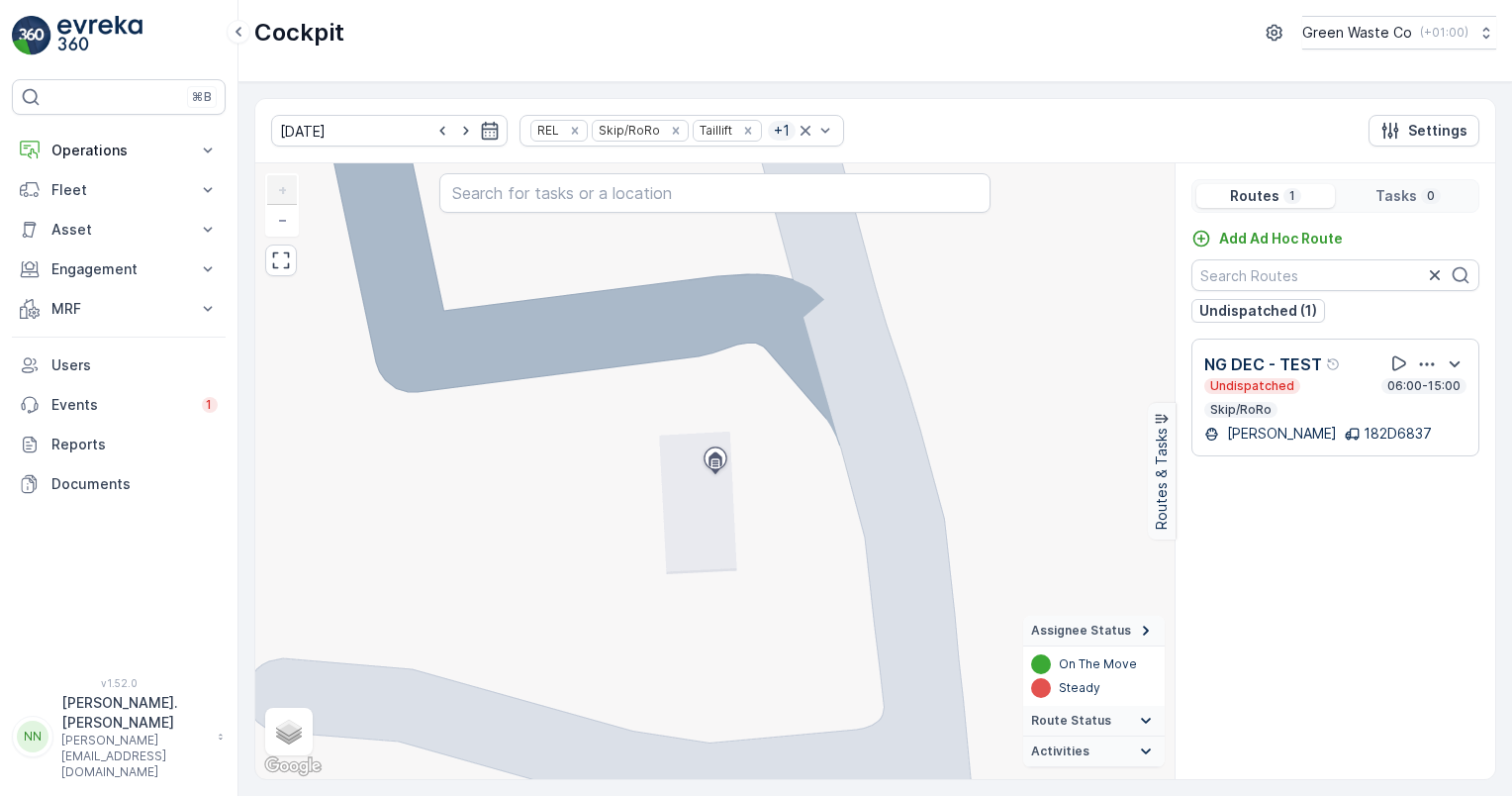
click at [1063, 631] on span "Assignee Status" at bounding box center [1081, 631] width 100 height 16
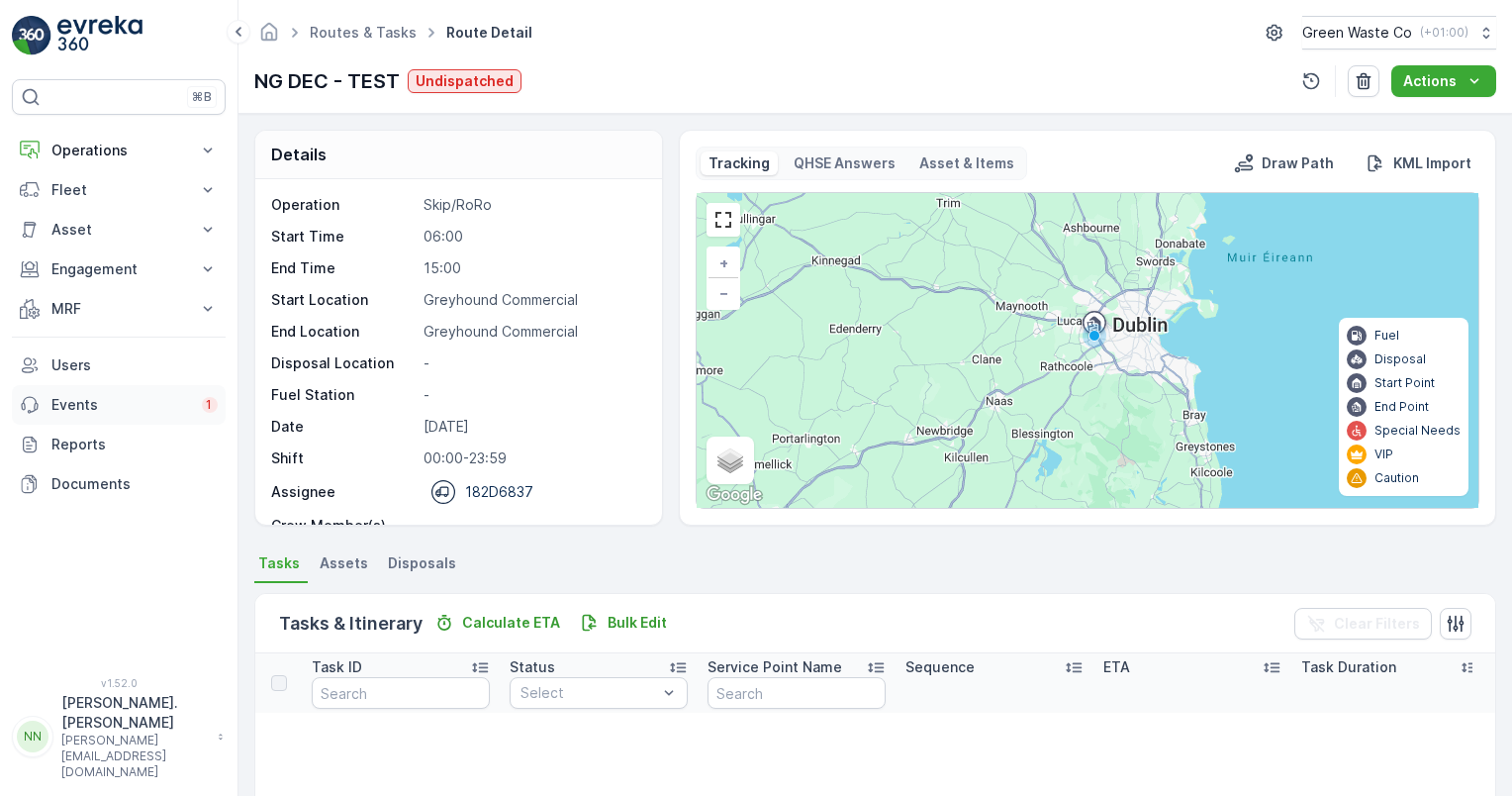
click at [95, 405] on p "Events" at bounding box center [121, 404] width 138 height 20
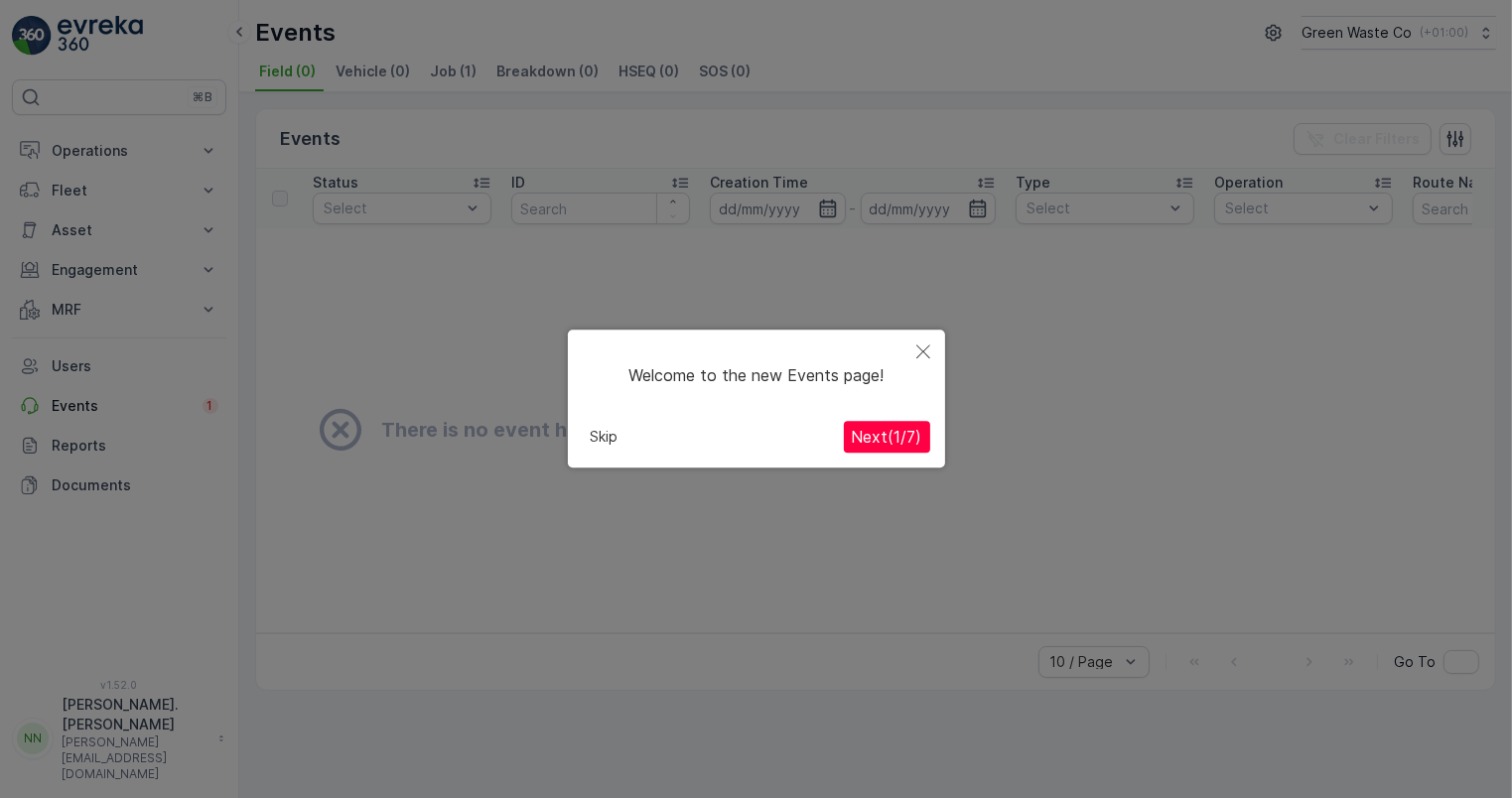
click at [925, 440] on button "Next ( 1 / 7 )" at bounding box center [887, 437] width 86 height 32
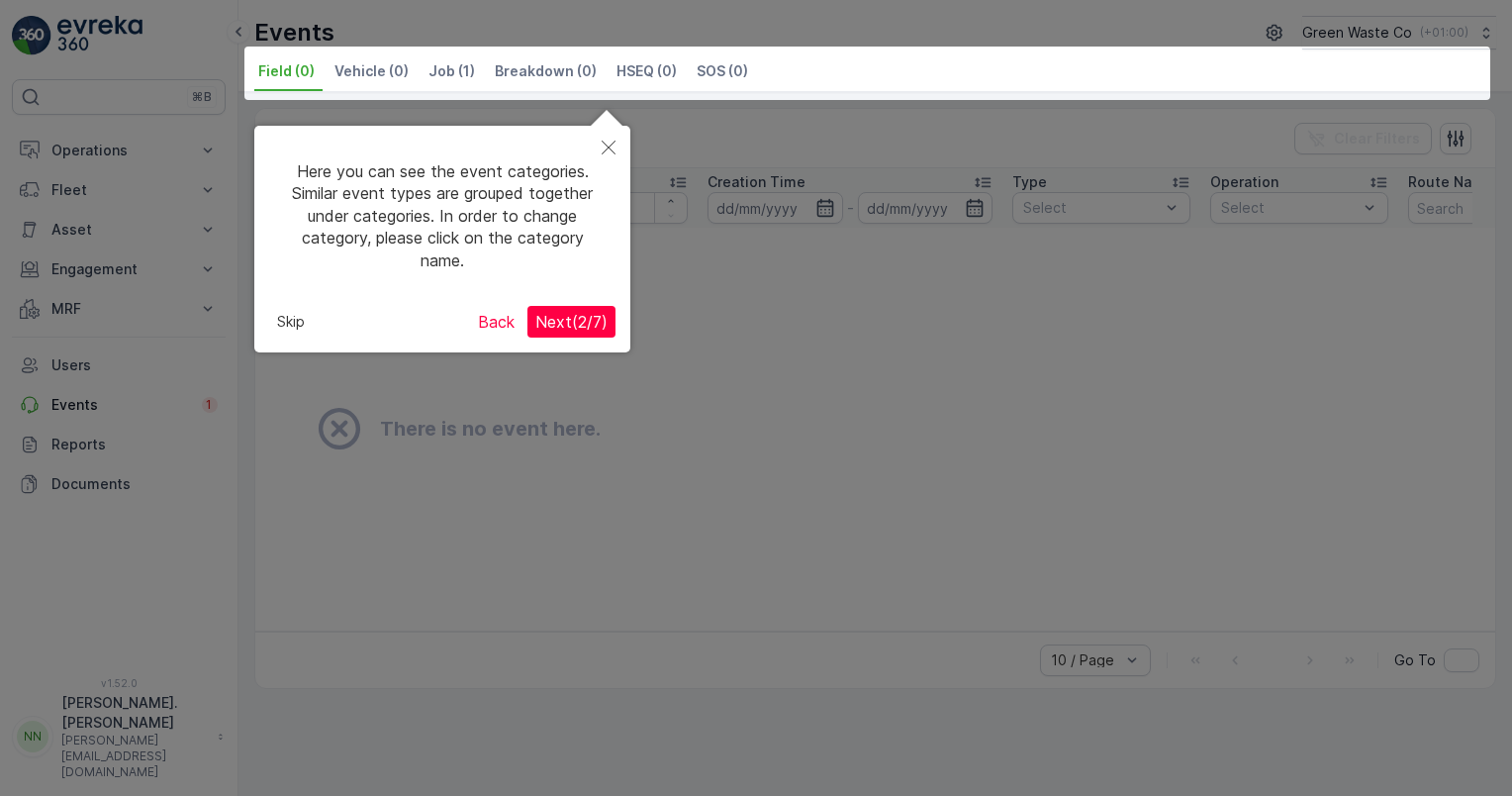
click at [551, 323] on span "Next ( 2 / 7 )" at bounding box center [572, 322] width 73 height 20
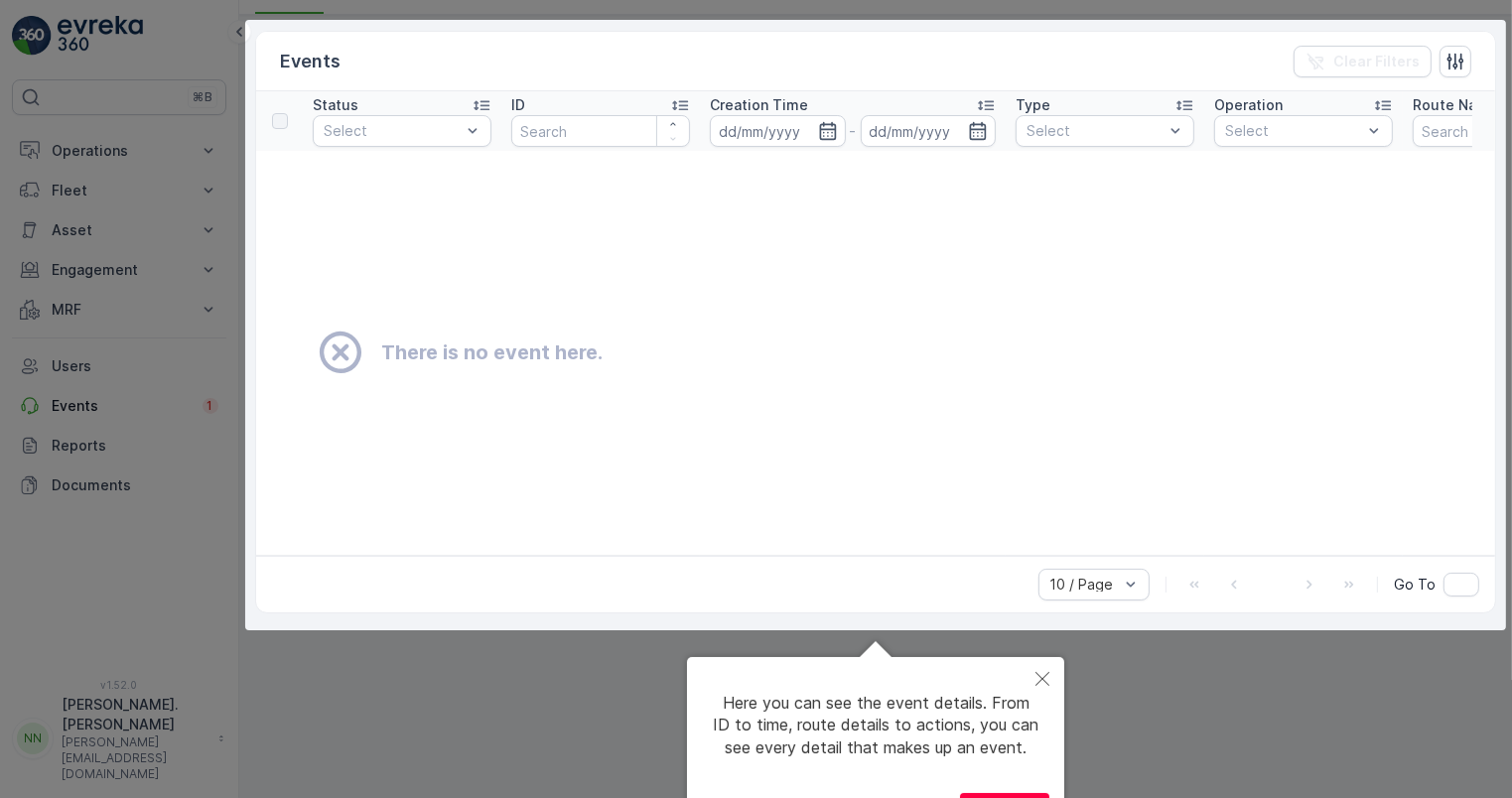
scroll to position [119, 0]
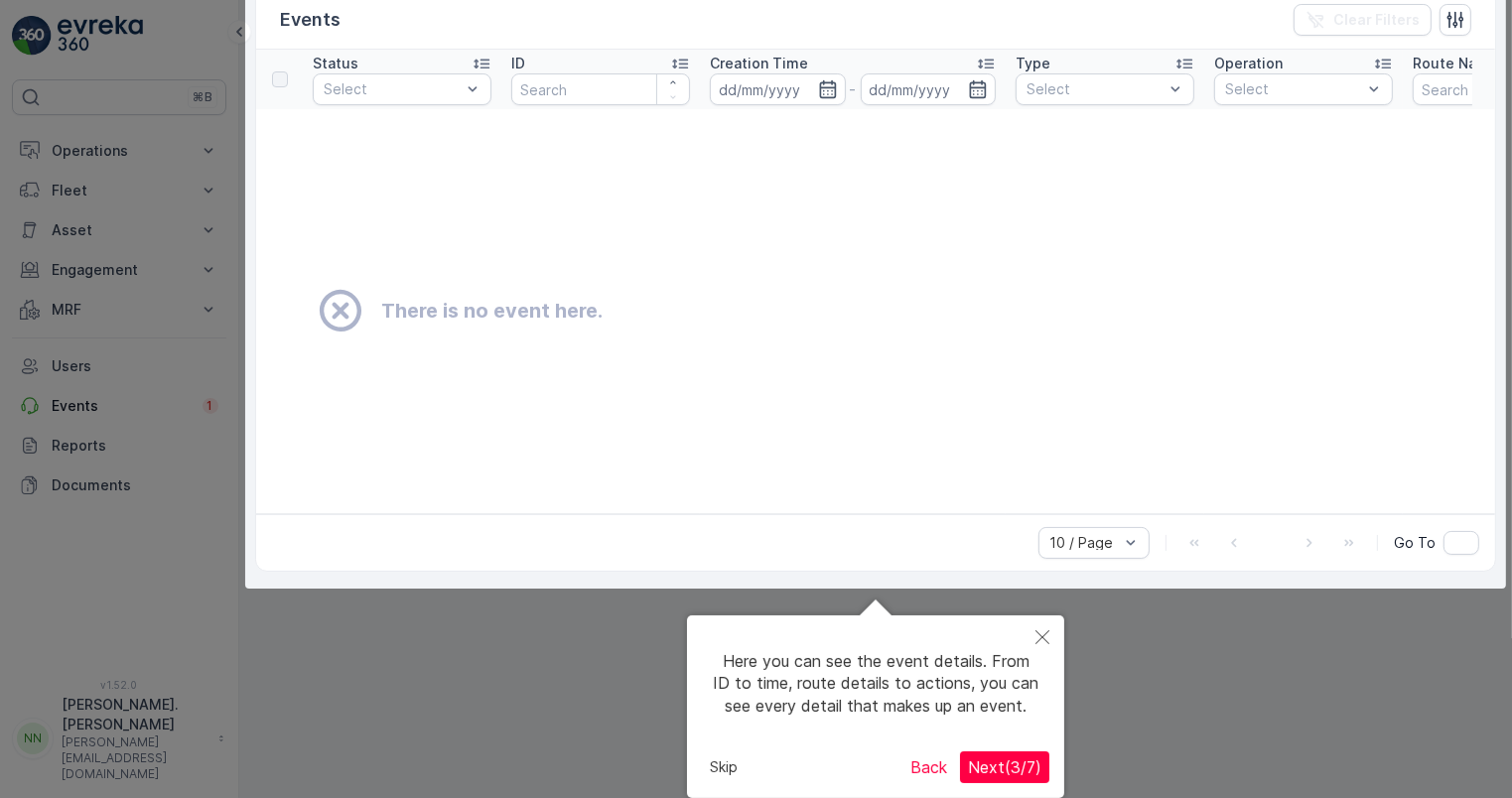
click at [1010, 763] on span "Next ( 3 / 7 )" at bounding box center [1005, 767] width 74 height 20
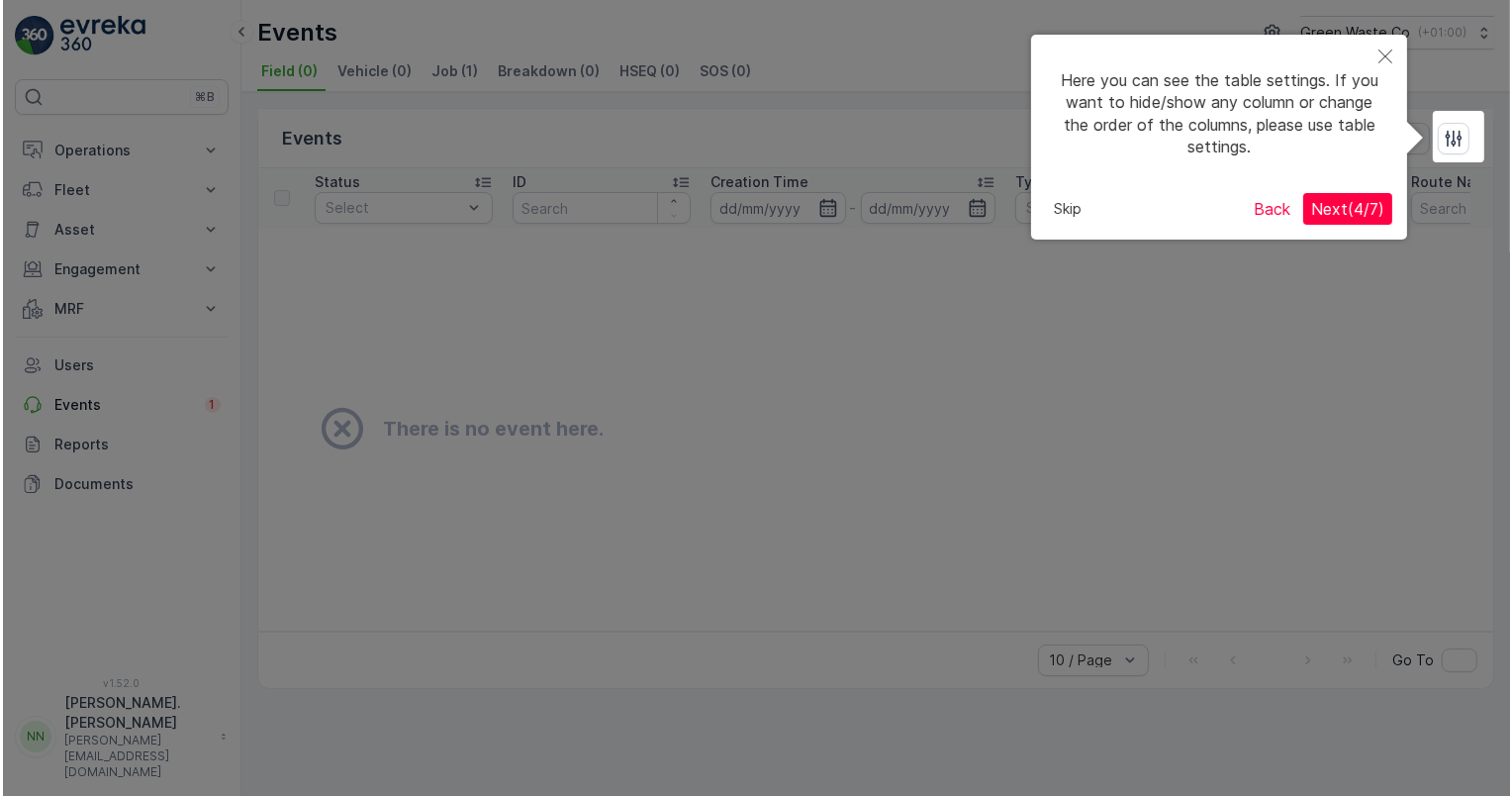
scroll to position [0, 0]
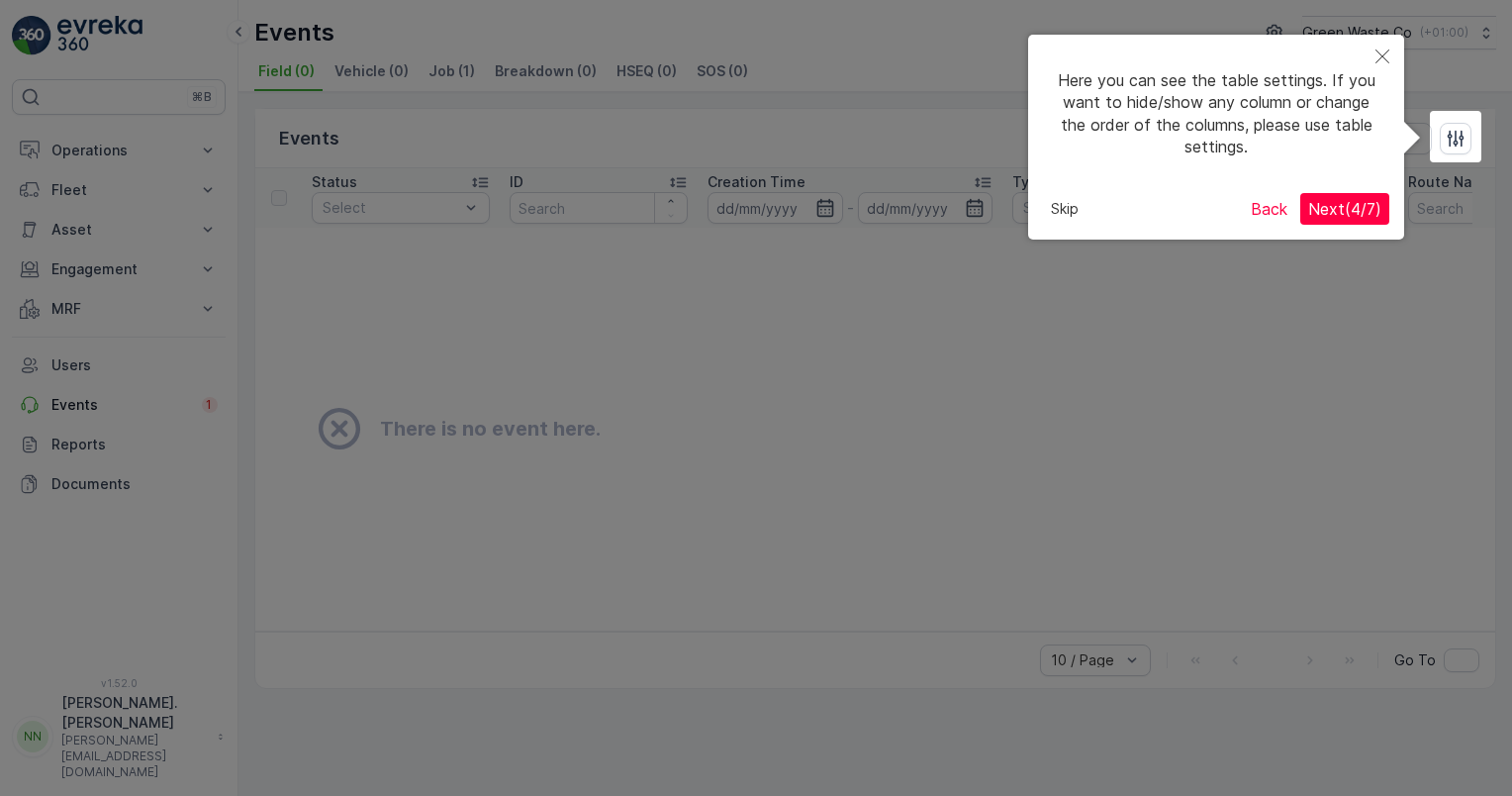
click at [1350, 212] on span "Next ( 4 / 7 )" at bounding box center [1346, 209] width 74 height 20
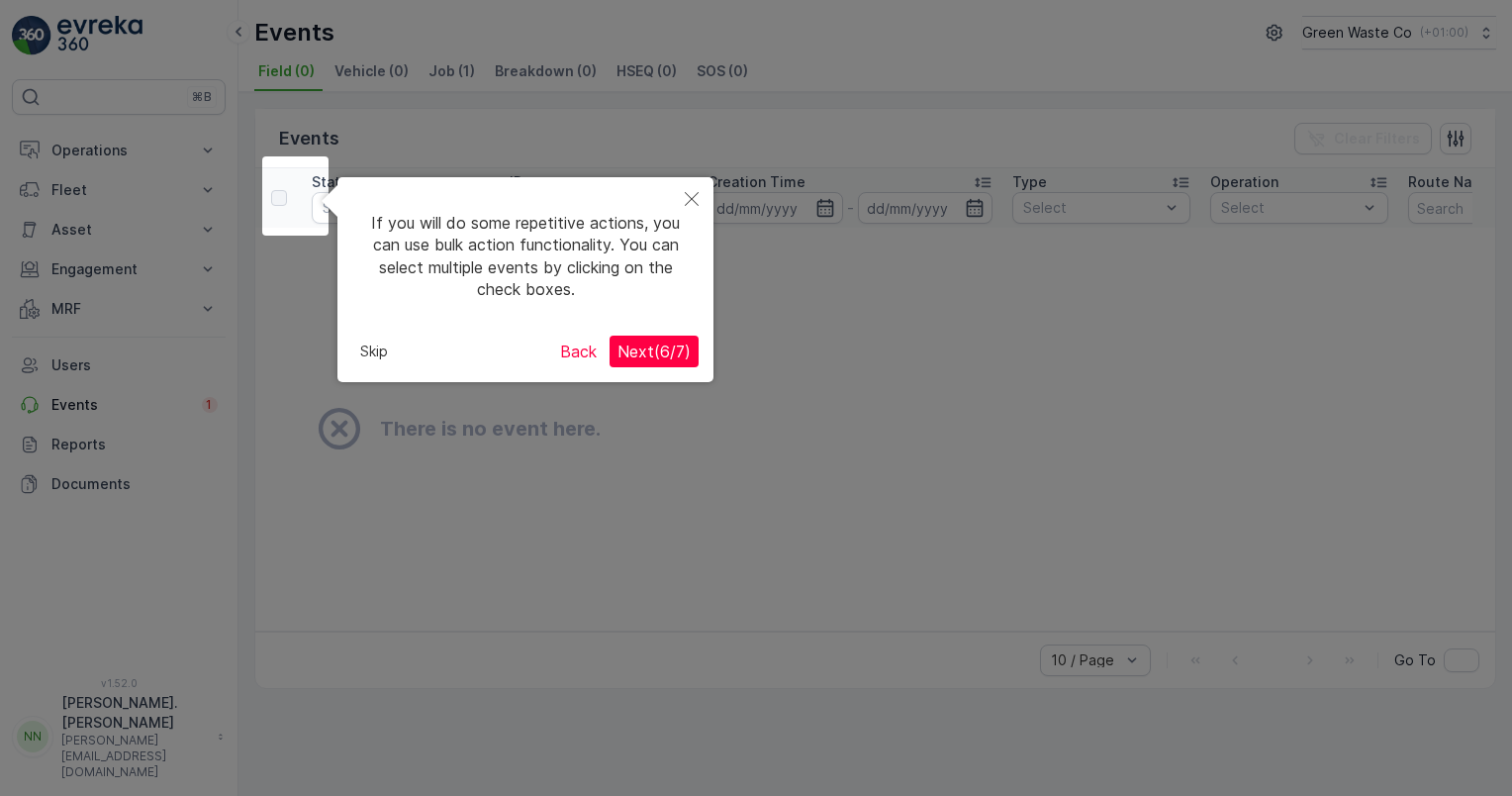
click at [647, 356] on span "Next ( 6 / 7 )" at bounding box center [654, 352] width 74 height 20
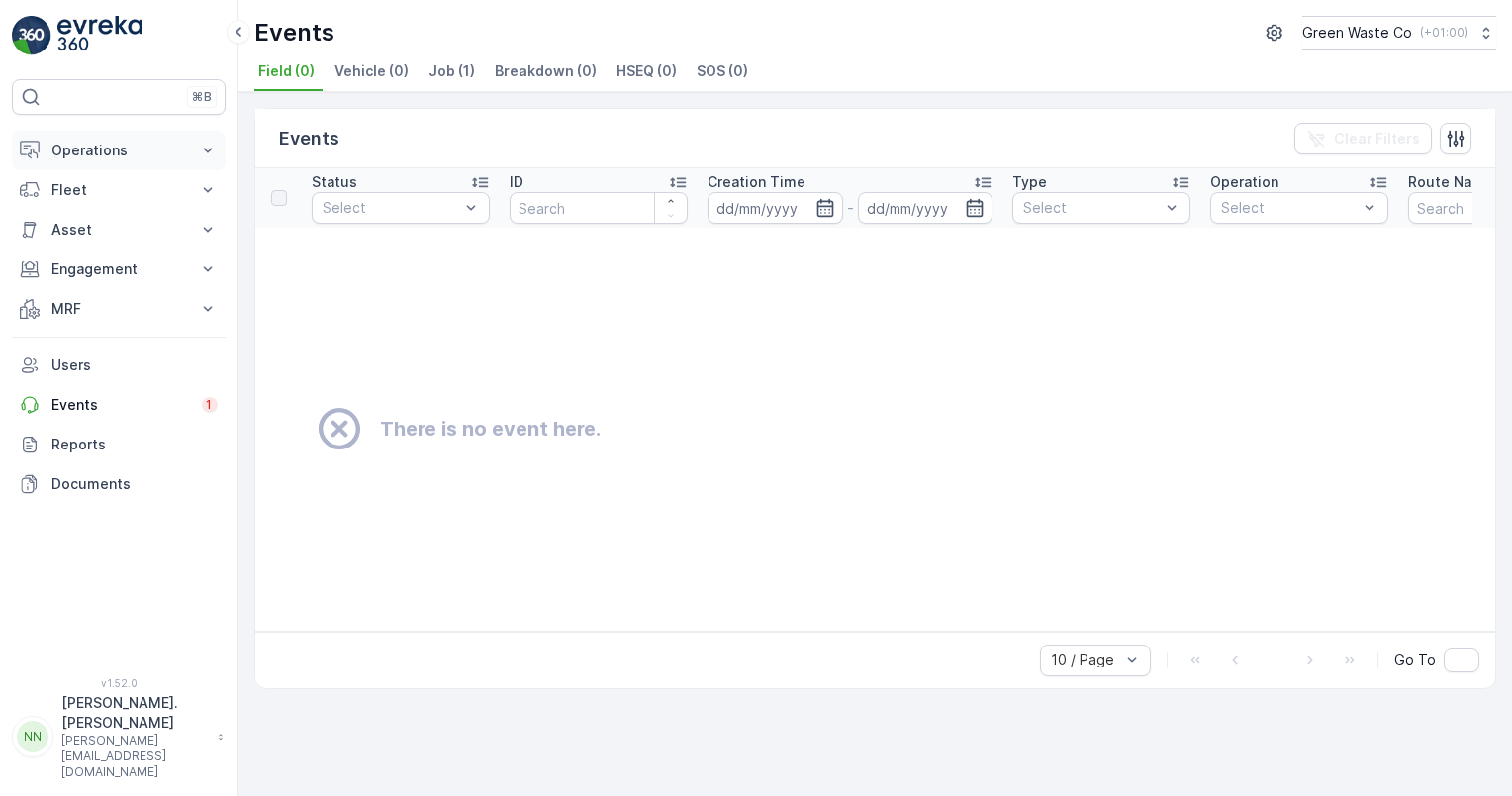
click at [74, 152] on p "Operations" at bounding box center [119, 150] width 134 height 20
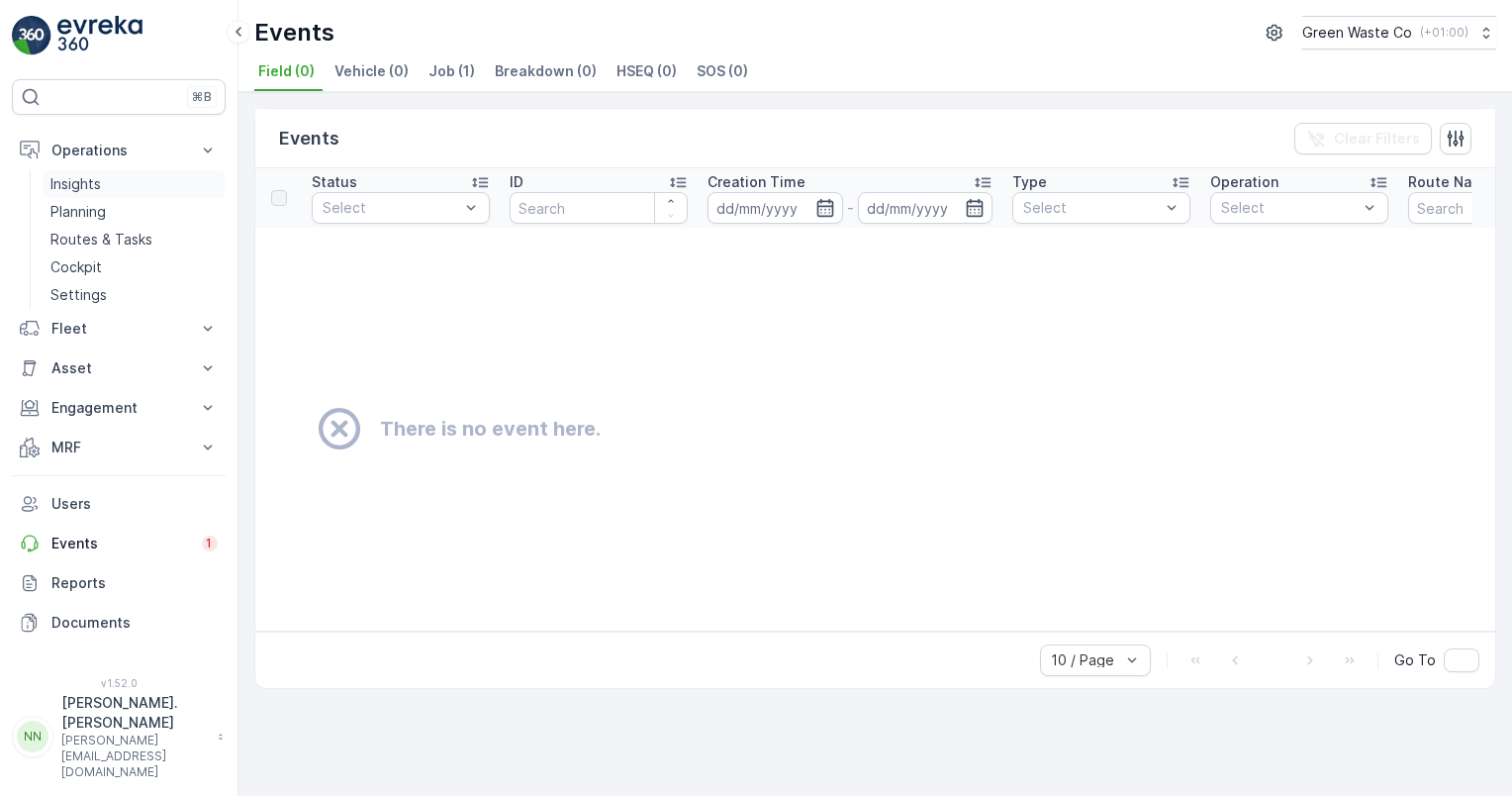
click at [82, 191] on p "Insights" at bounding box center [76, 184] width 51 height 20
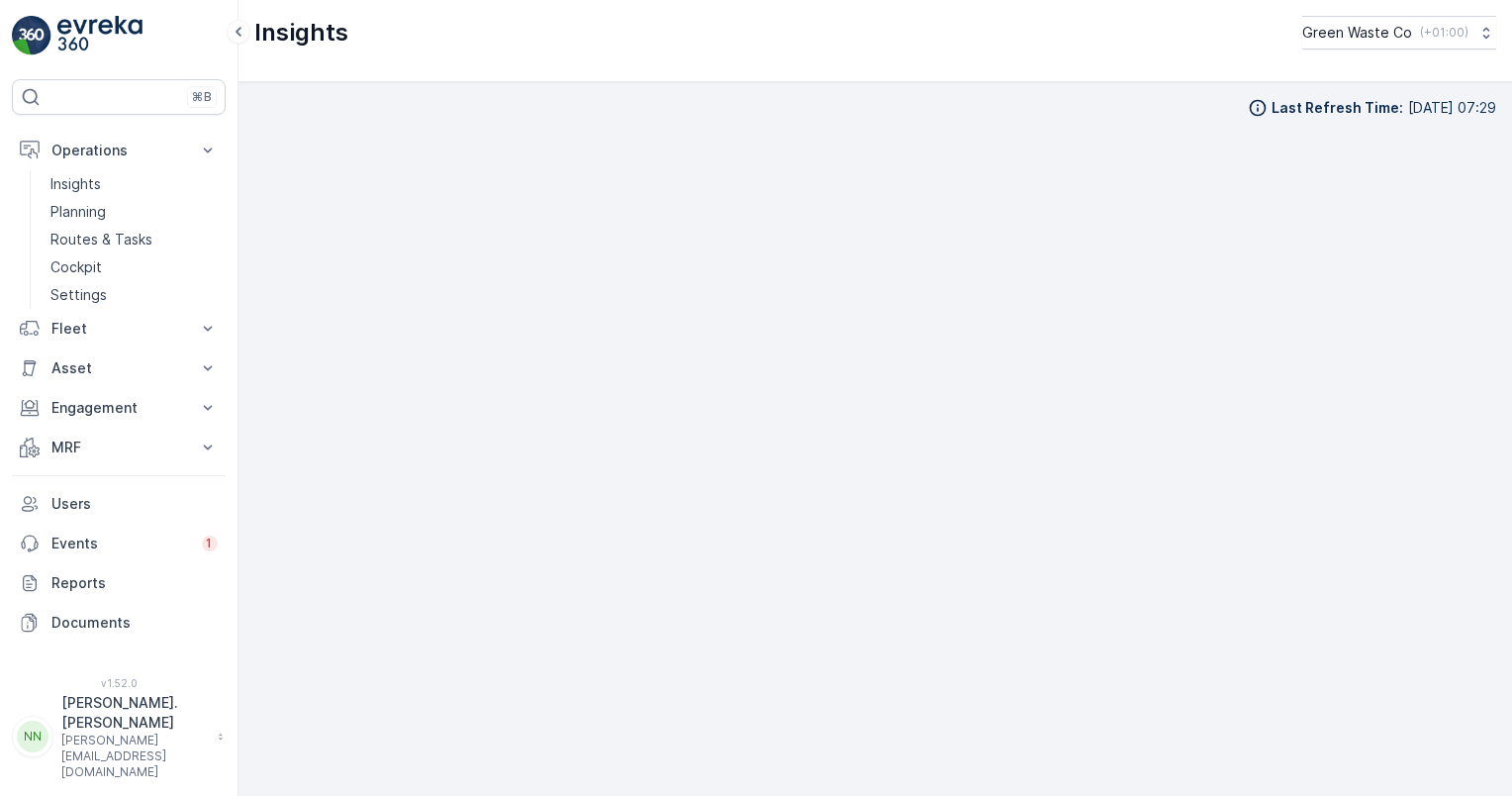
click at [807, 62] on div "Insights Green Waste Co ( +01:00 )" at bounding box center [875, 41] width 1274 height 82
click at [1118, 54] on div "Insights Green Waste Co ( +01:00 )" at bounding box center [875, 41] width 1274 height 82
